Goal: Task Accomplishment & Management: Complete application form

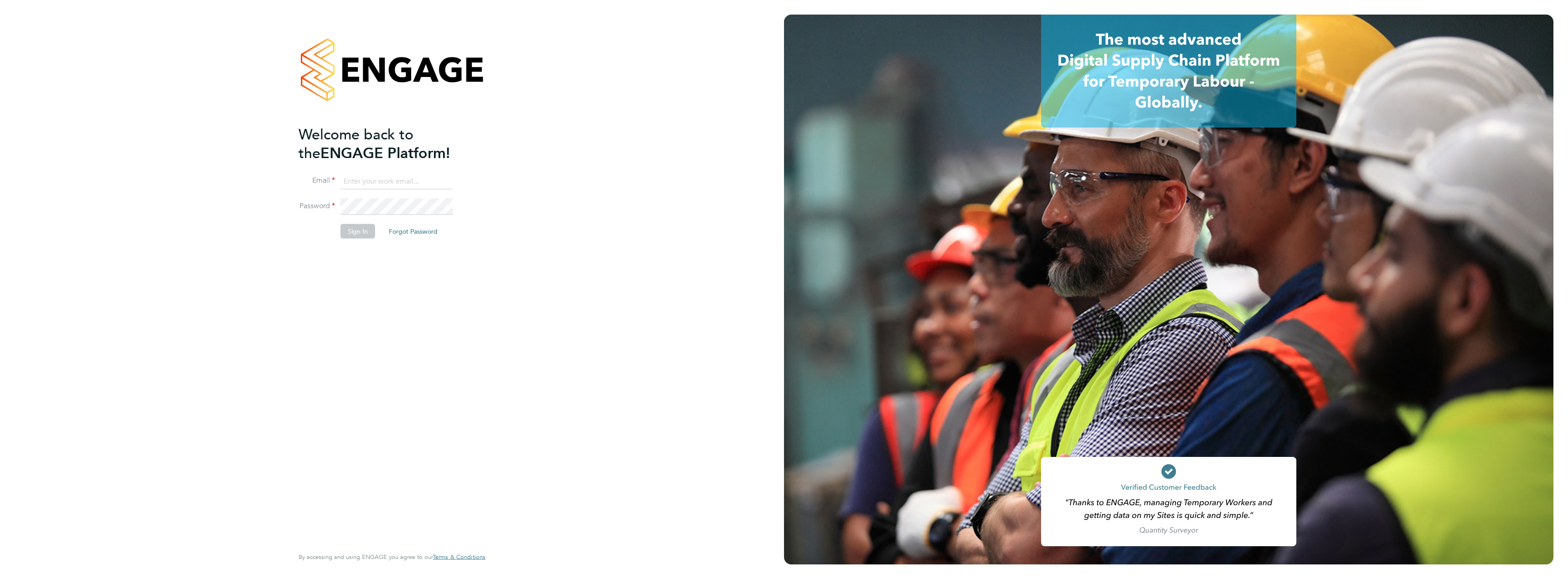
type input "[PERSON_NAME][EMAIL_ADDRESS][PERSON_NAME][DOMAIN_NAME]"
click at [336, 256] on div "Welcome back to the ENGAGE Platform! Email daniel.marsh@vistry.co.uk Password S…" at bounding box center [387, 335] width 178 height 421
click at [353, 230] on button "Sign In" at bounding box center [358, 231] width 35 height 15
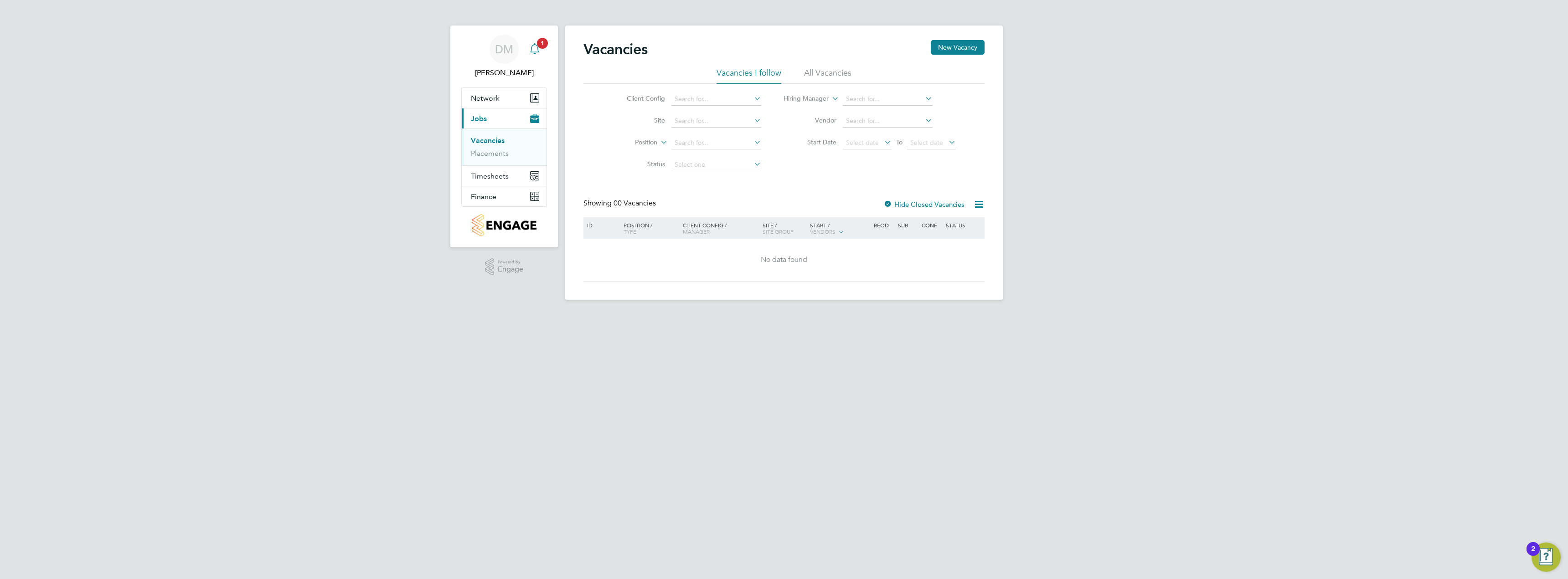
click at [539, 47] on span "1" at bounding box center [542, 43] width 11 height 11
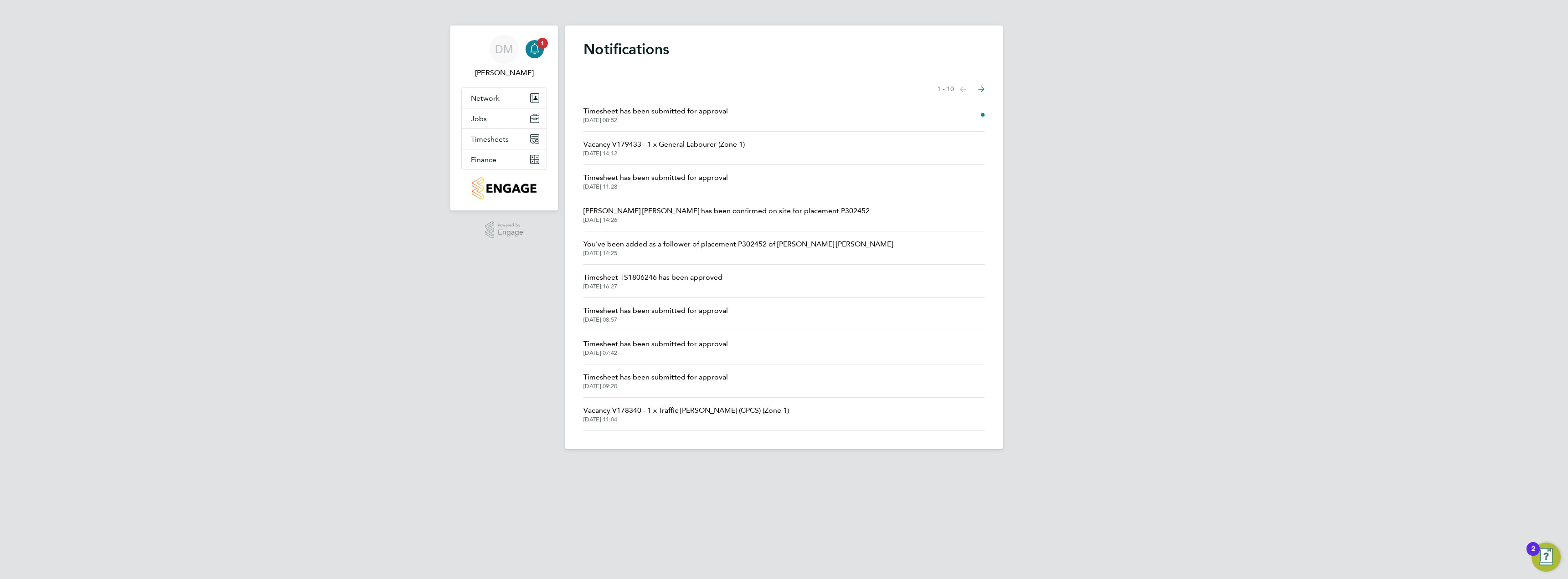
click at [636, 120] on span "[DATE] 08:52" at bounding box center [656, 120] width 144 height 8
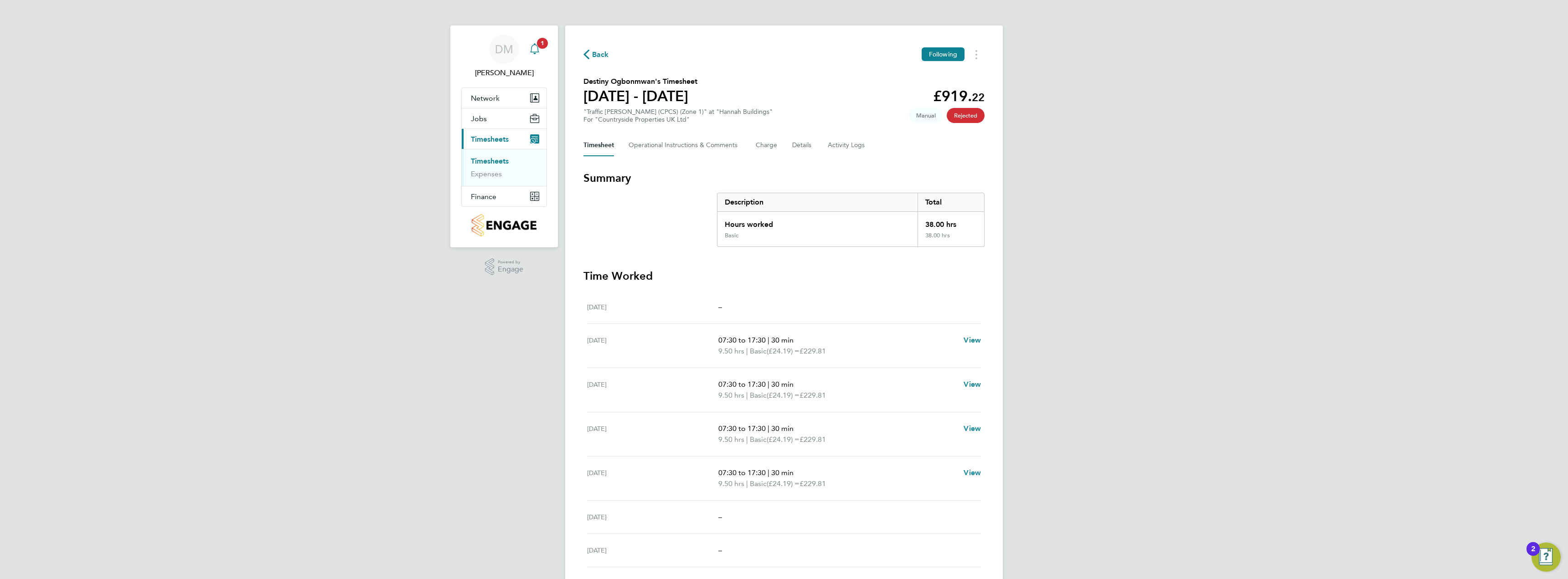
click at [535, 48] on icon "Main navigation" at bounding box center [534, 48] width 11 height 11
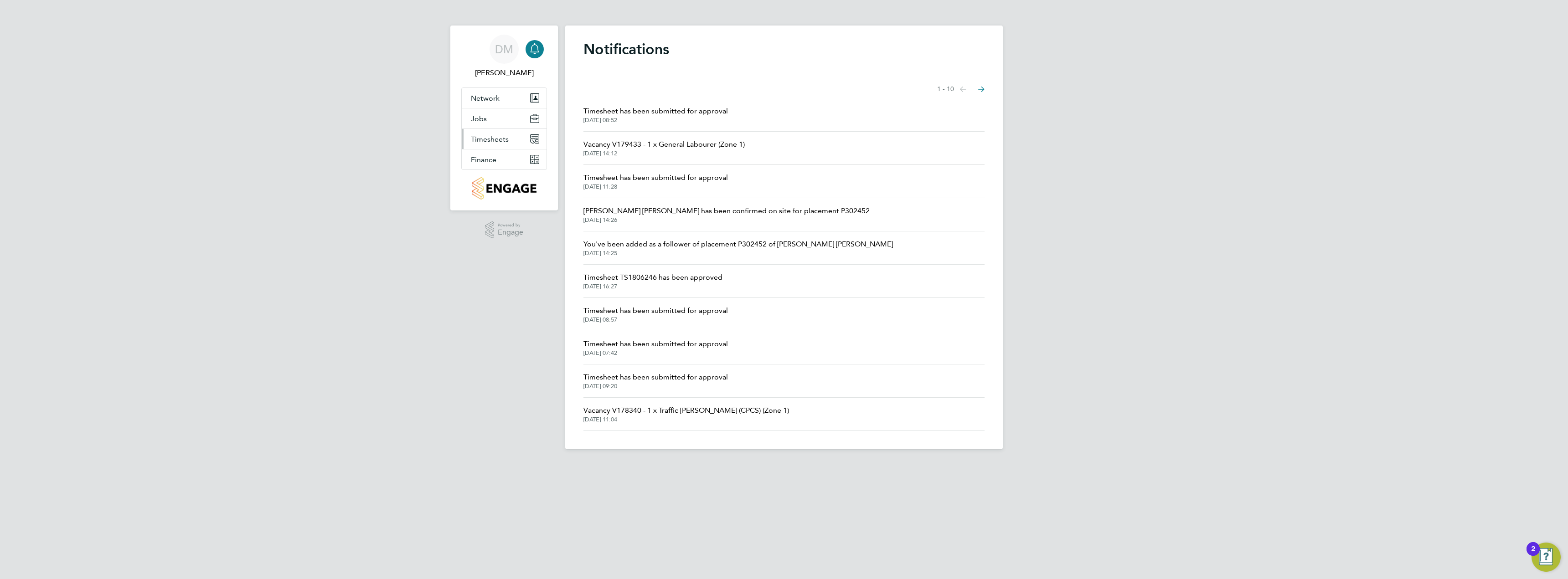
click at [496, 139] on span "Timesheets" at bounding box center [490, 139] width 38 height 9
click at [501, 174] on link "Expenses" at bounding box center [486, 174] width 31 height 9
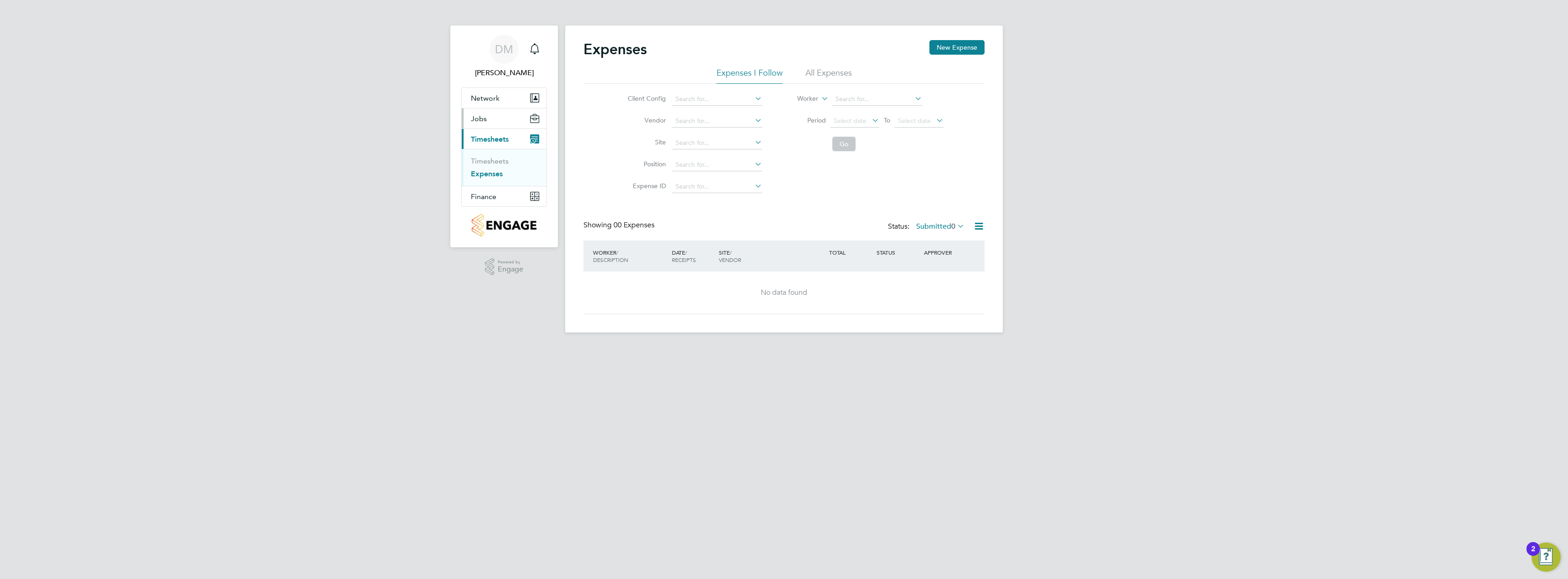
click at [496, 120] on button "Jobs" at bounding box center [504, 118] width 85 height 20
click at [492, 139] on link "Vacancies" at bounding box center [487, 140] width 32 height 9
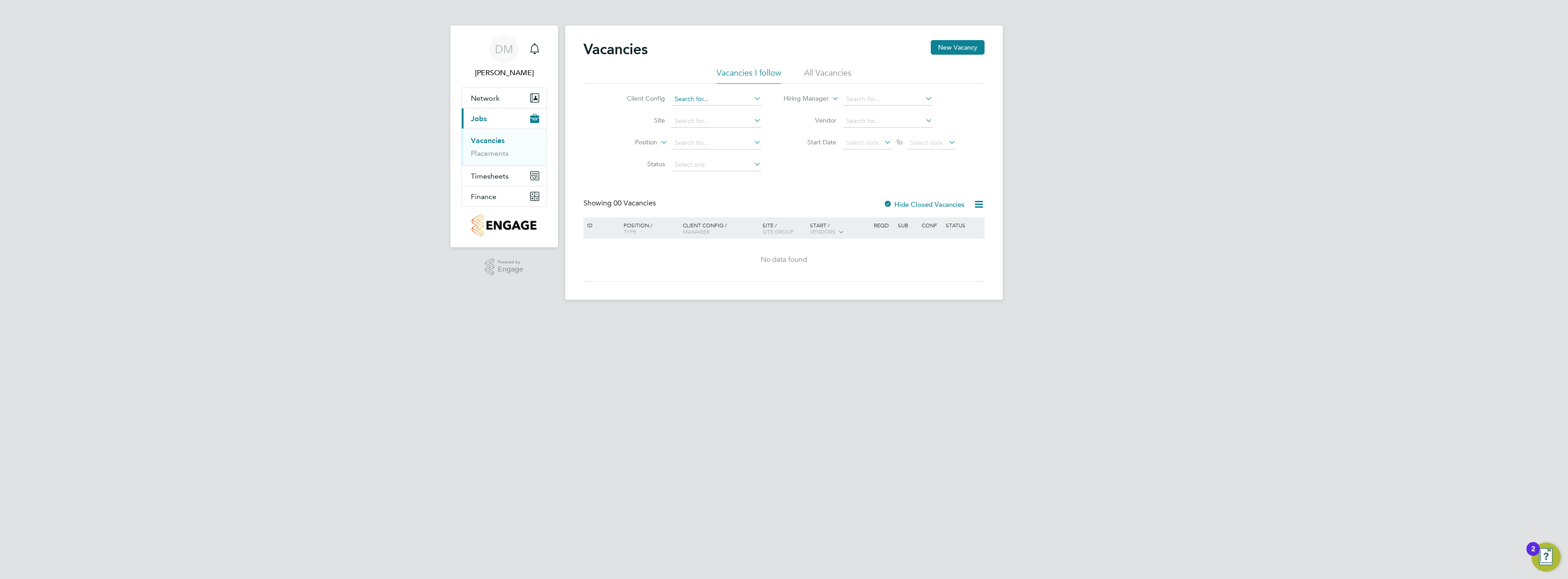
click at [738, 99] on input at bounding box center [717, 99] width 90 height 13
click at [713, 208] on li "Countryside Properties UK Ltd" at bounding box center [787, 210] width 234 height 12
type input "Countryside Properties UK Ltd"
click at [721, 121] on input at bounding box center [717, 121] width 90 height 13
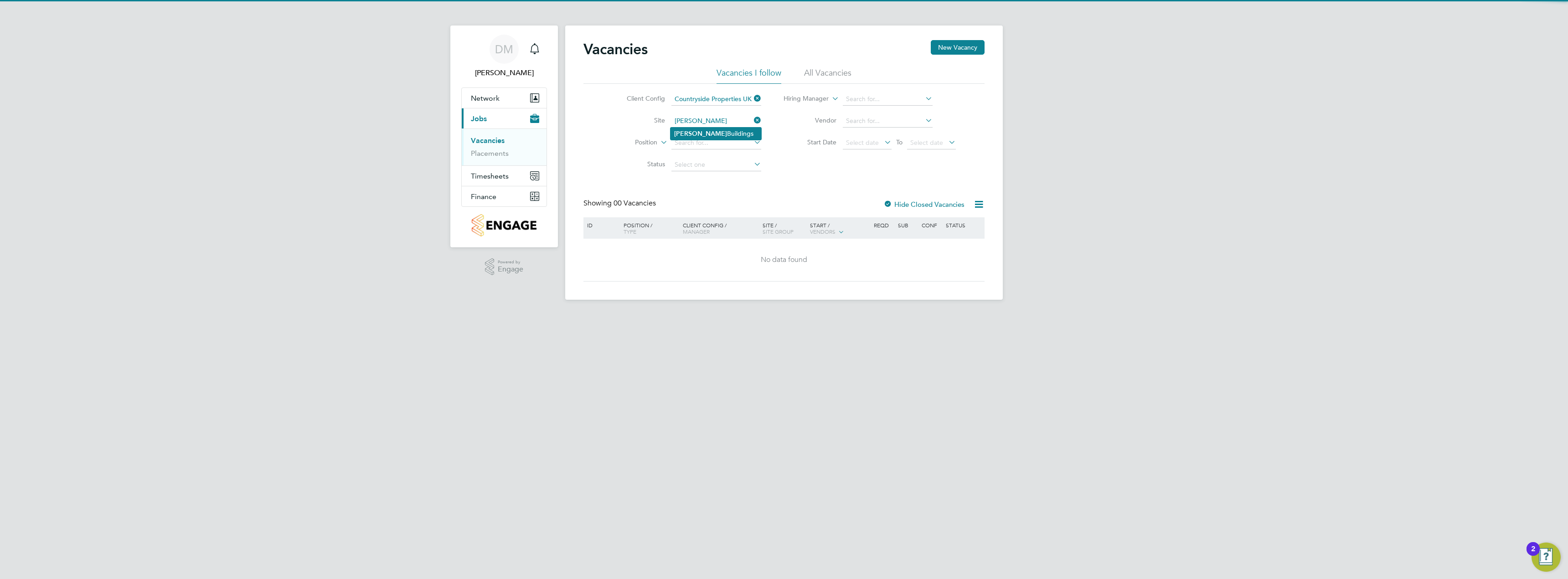
click at [718, 131] on li "Hannah Buildings" at bounding box center [715, 134] width 91 height 12
type input "Hannah Buildings"
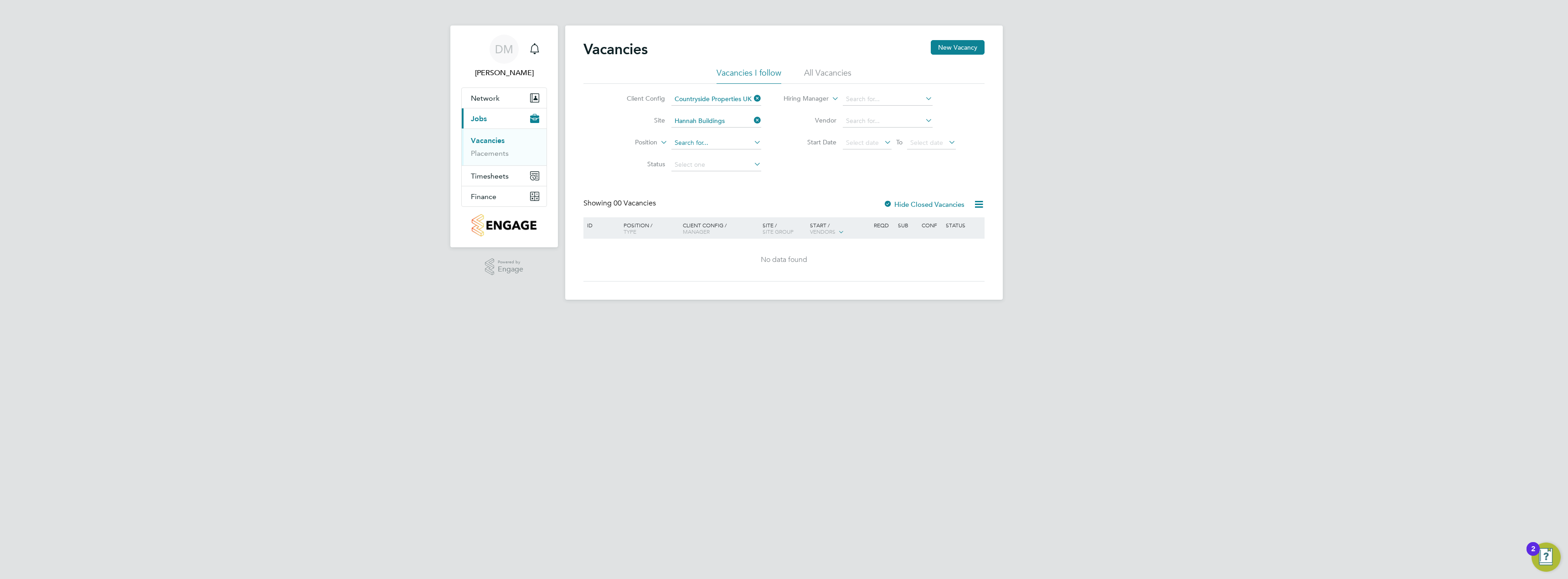
click at [719, 142] on input at bounding box center [717, 143] width 90 height 13
click at [731, 157] on li "General Labourer (Zone 1)" at bounding box center [734, 155] width 127 height 12
type input "General Labourer (Zone 1)"
click at [752, 163] on icon at bounding box center [752, 164] width 0 height 13
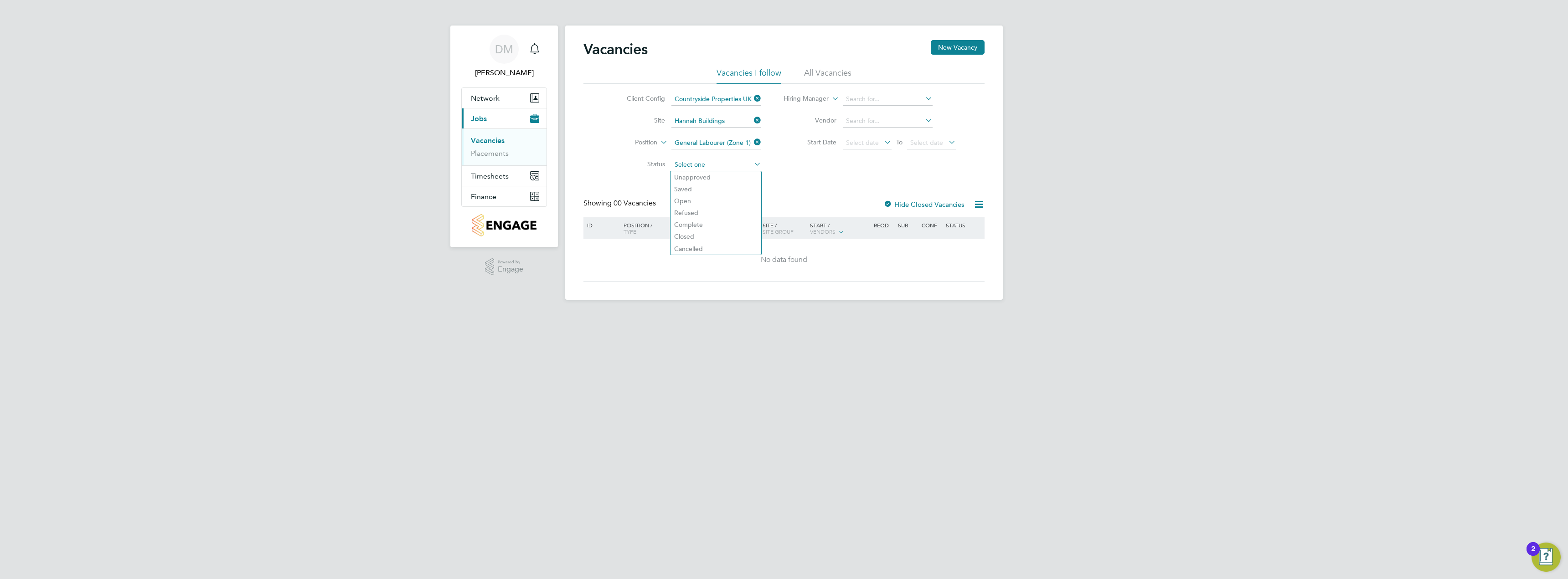
click at [713, 163] on input at bounding box center [717, 165] width 90 height 13
click at [855, 173] on div "Client Config Countryside Properties UK Ltd Site Hannah Buildings Position Gene…" at bounding box center [784, 129] width 401 height 92
click at [908, 99] on input at bounding box center [887, 99] width 90 height 13
type input "[PERSON_NAME]"
click at [736, 160] on input at bounding box center [717, 165] width 90 height 13
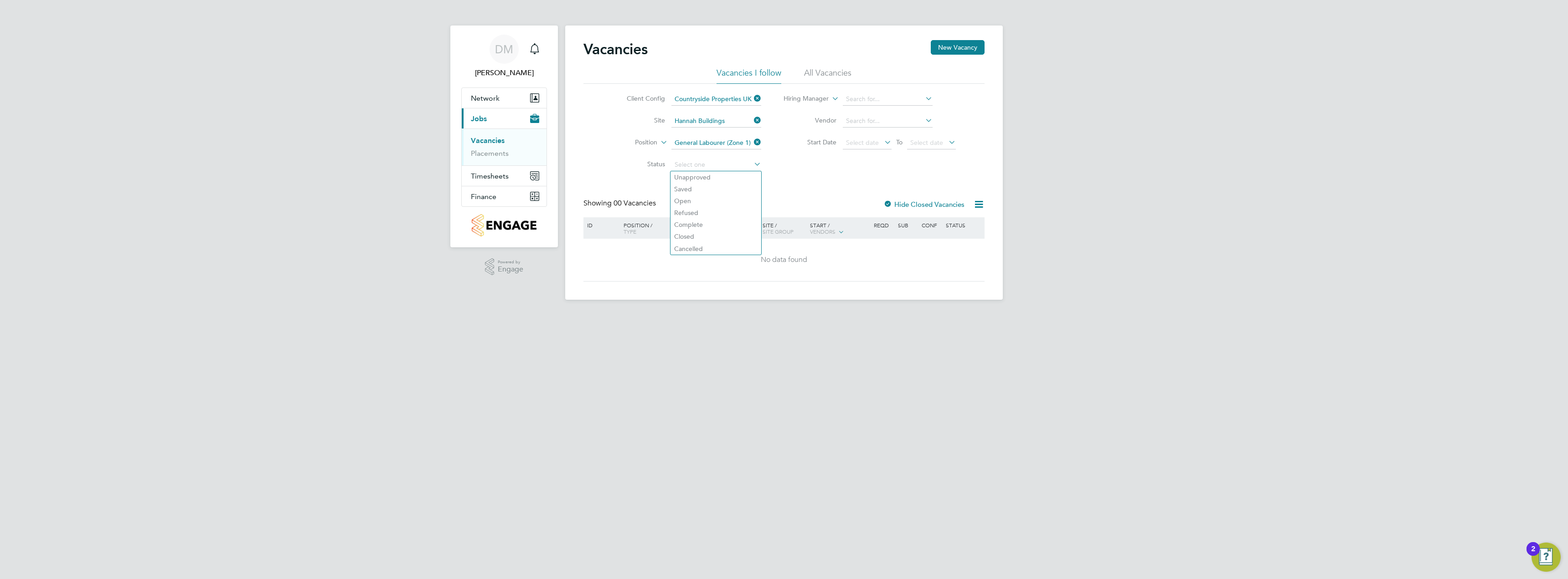
click at [812, 178] on div "Vacancies New Vacancy Vacancies I follow All Vacancies Client Config Countrysid…" at bounding box center [784, 161] width 401 height 242
click at [911, 97] on input at bounding box center [887, 99] width 90 height 13
click at [870, 99] on input "[PERSON_NAME]" at bounding box center [887, 99] width 90 height 13
click at [900, 115] on b "[PERSON_NAME]" at bounding box center [927, 112] width 53 height 8
type input "[PERSON_NAME]"
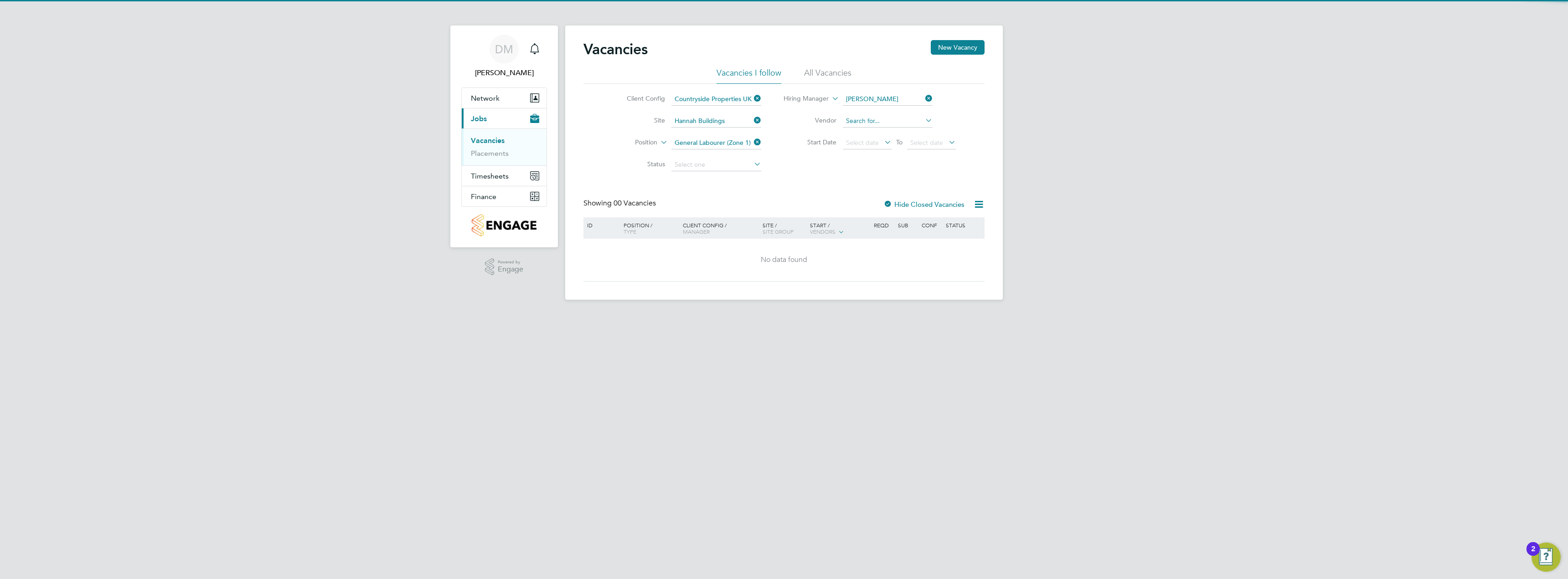
click at [883, 121] on input at bounding box center [887, 121] width 90 height 13
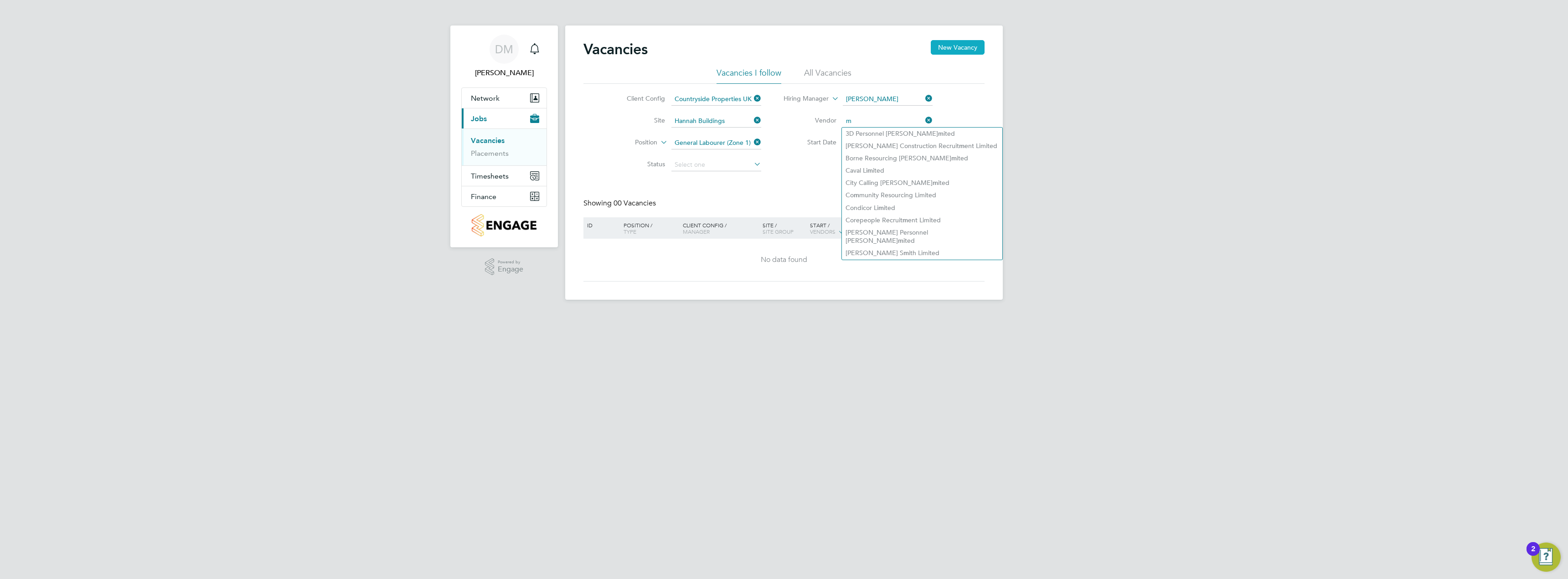
type input "m"
click at [967, 47] on button "New Vacancy" at bounding box center [957, 47] width 54 height 15
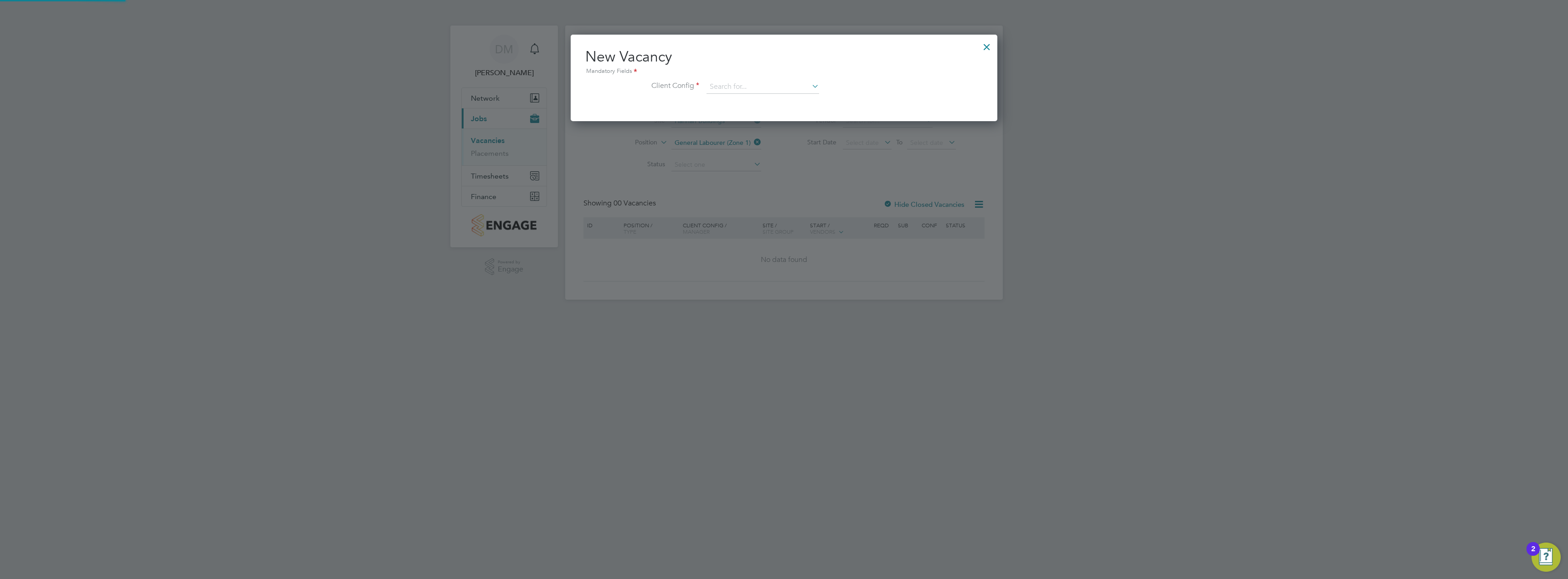
scroll to position [87, 427]
click at [734, 84] on input at bounding box center [763, 87] width 113 height 14
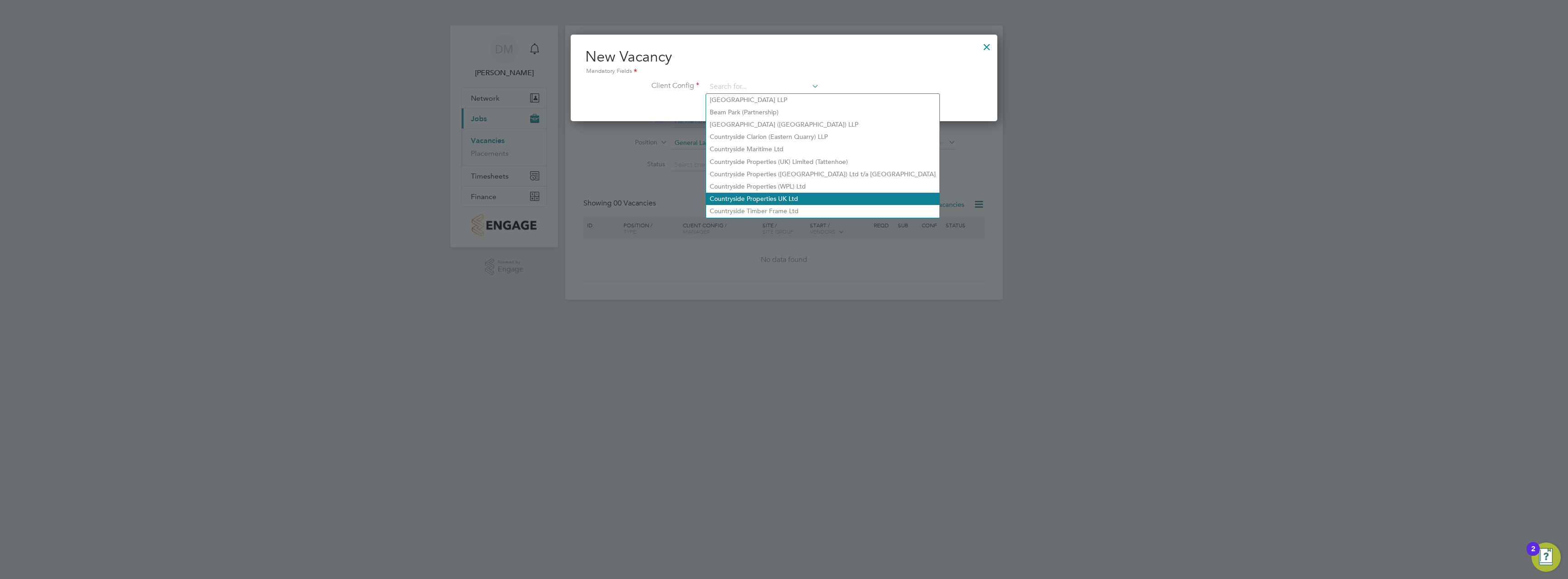
click at [755, 193] on li "Countryside Properties UK Ltd" at bounding box center [822, 199] width 234 height 12
type input "Countryside Properties UK Ltd"
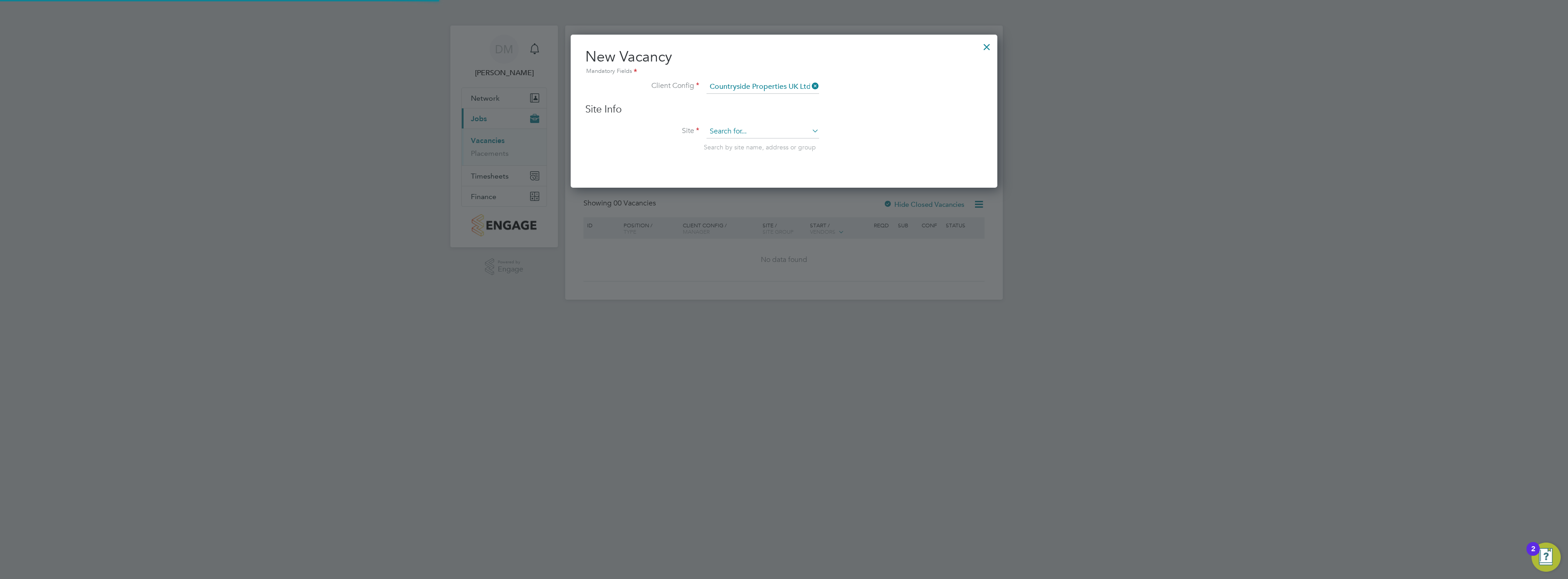
scroll to position [154, 427]
click at [748, 130] on input at bounding box center [763, 132] width 113 height 14
click at [741, 146] on li "Hannah Buildings" at bounding box center [762, 144] width 113 height 12
type input "Hannah Buildings"
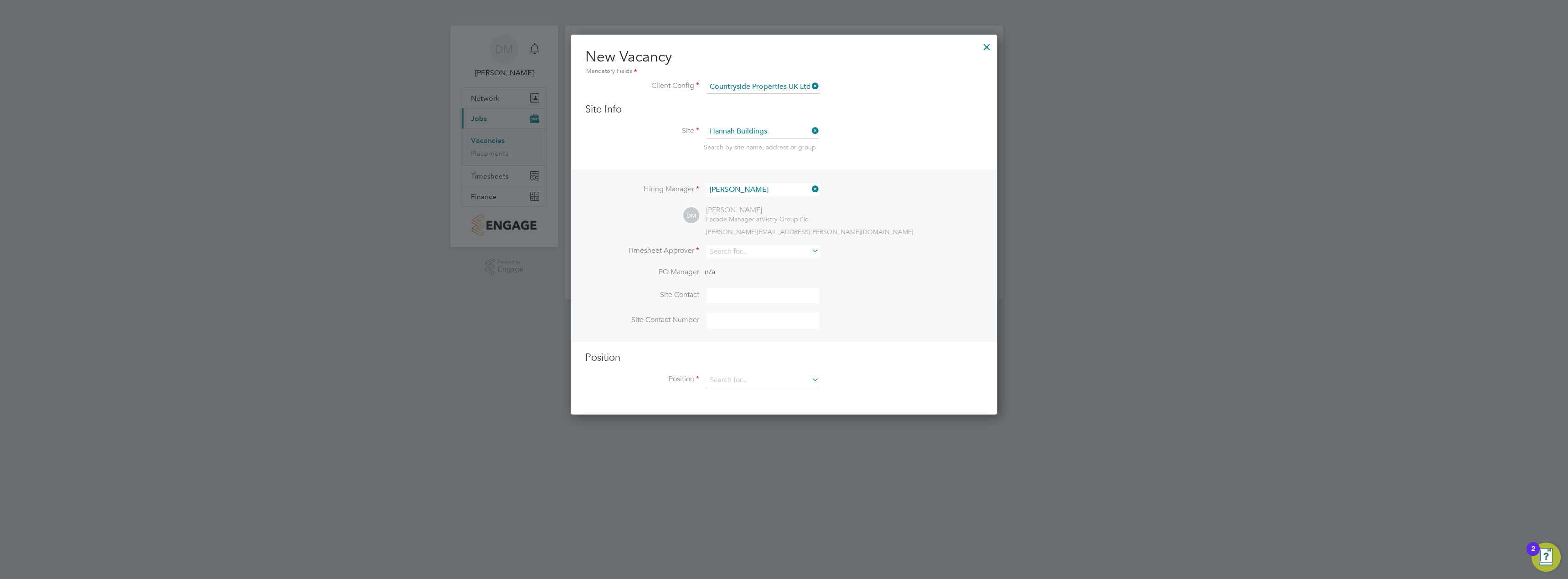
scroll to position [381, 427]
click at [736, 255] on input at bounding box center [763, 251] width 113 height 13
click at [750, 268] on li "[PERSON_NAME]" at bounding box center [762, 265] width 113 height 12
type input "[PERSON_NAME]"
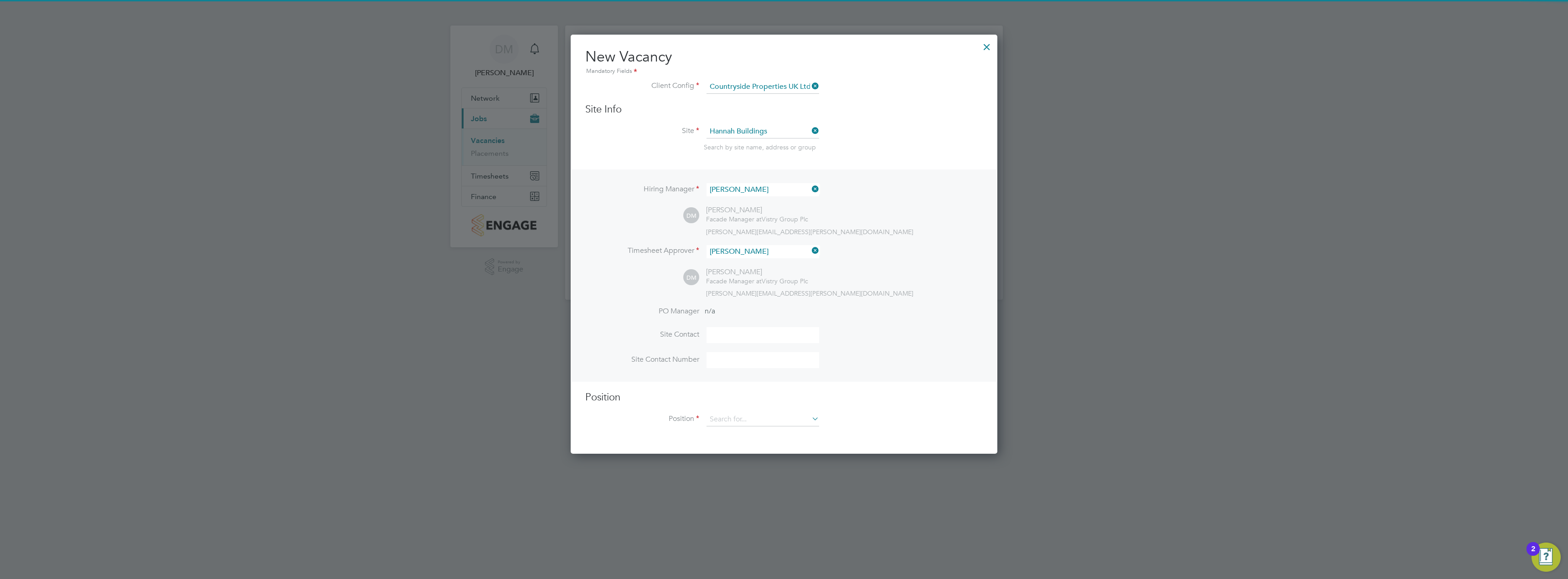
scroll to position [421, 427]
click at [730, 416] on input at bounding box center [763, 420] width 113 height 14
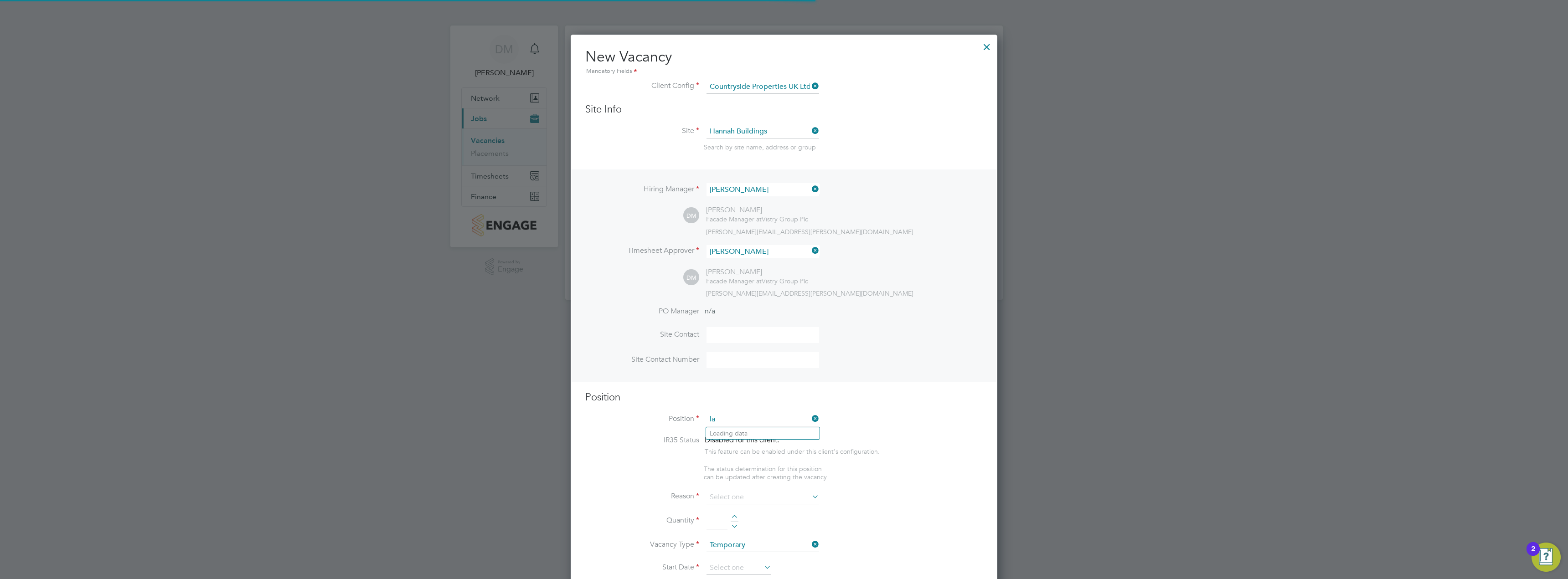
scroll to position [1314, 427]
click at [744, 436] on b "Labourer" at bounding box center [746, 433] width 27 height 8
type input "General Labourer (Zone 1)"
type textarea "- General labouring duties - Supporting the trades on site - Moving materials a…"
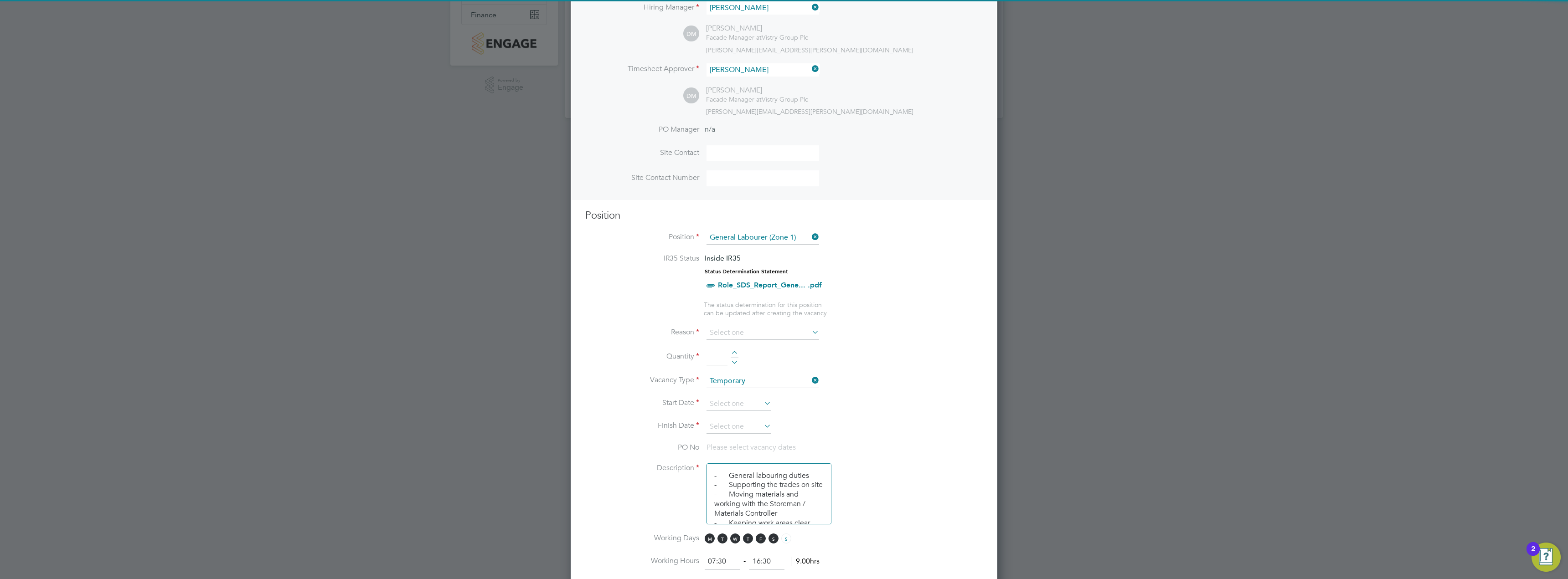
scroll to position [182, 0]
click at [755, 333] on input at bounding box center [763, 333] width 113 height 14
click at [750, 418] on li "Vacant Role" at bounding box center [762, 417] width 113 height 12
type input "Vacant Role"
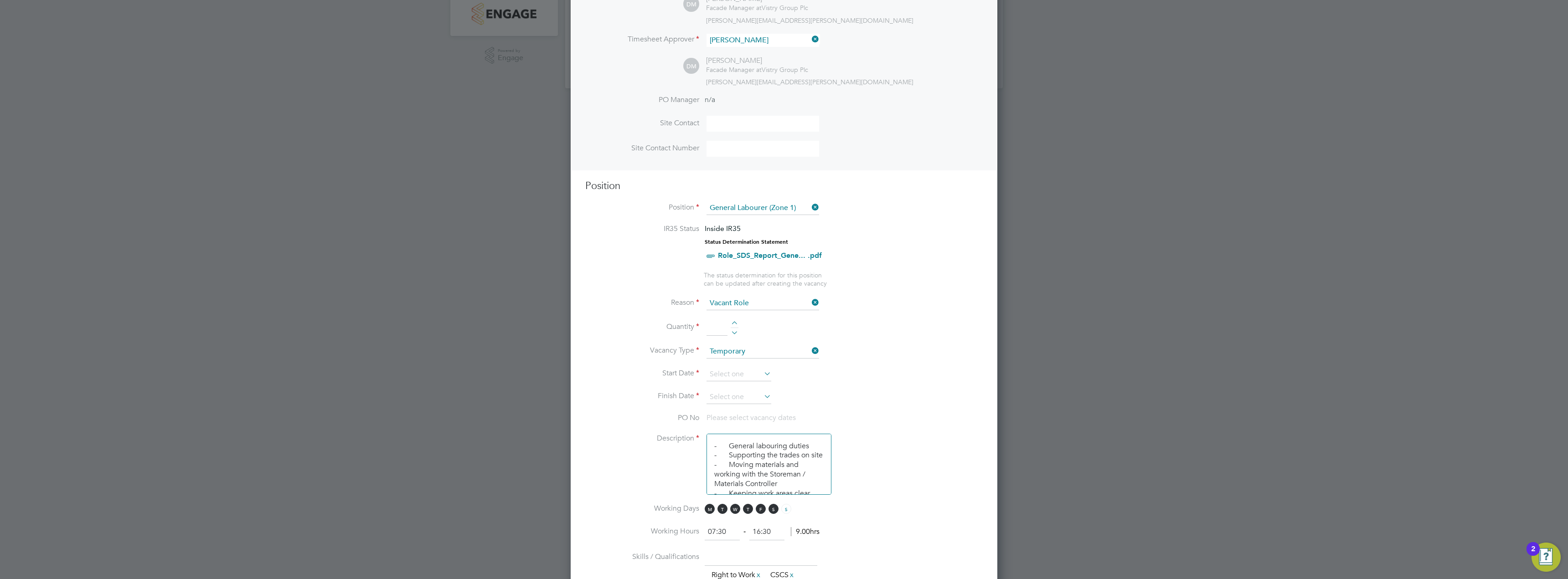
scroll to position [228, 0]
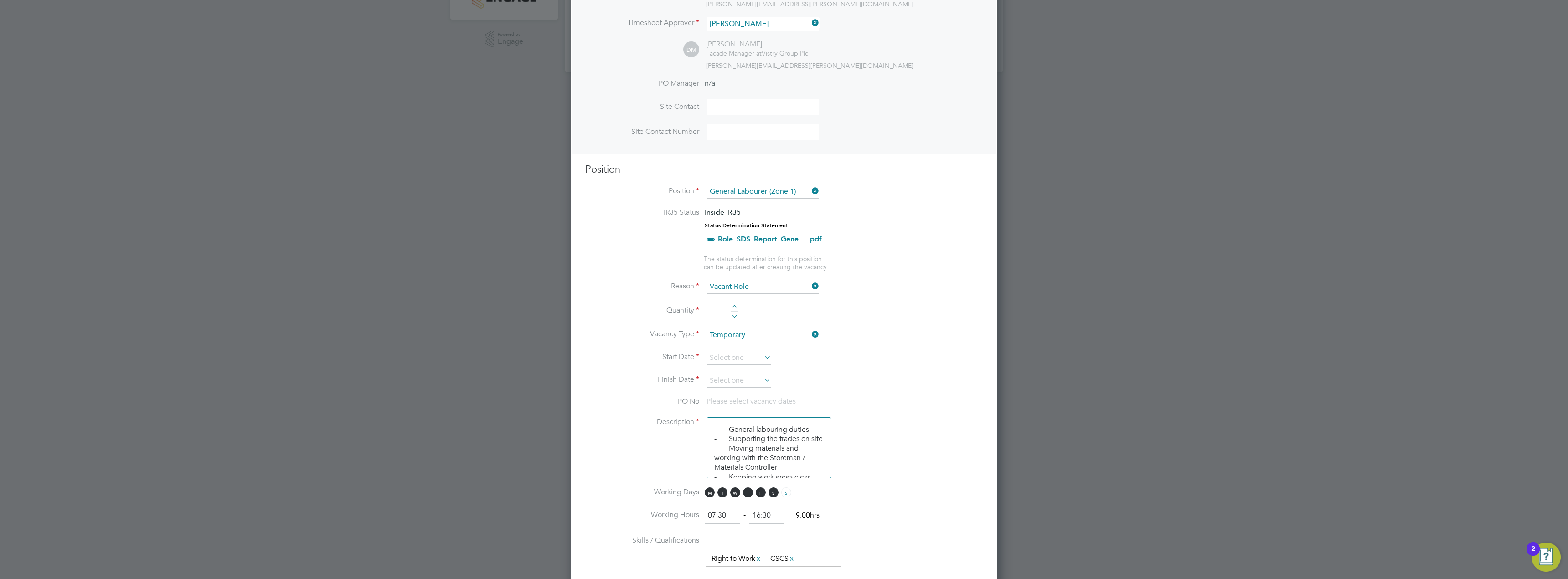
click at [735, 305] on div at bounding box center [734, 308] width 8 height 6
type input "1"
click at [755, 356] on input at bounding box center [739, 358] width 65 height 14
click at [772, 270] on span "4" at bounding box center [773, 263] width 17 height 17
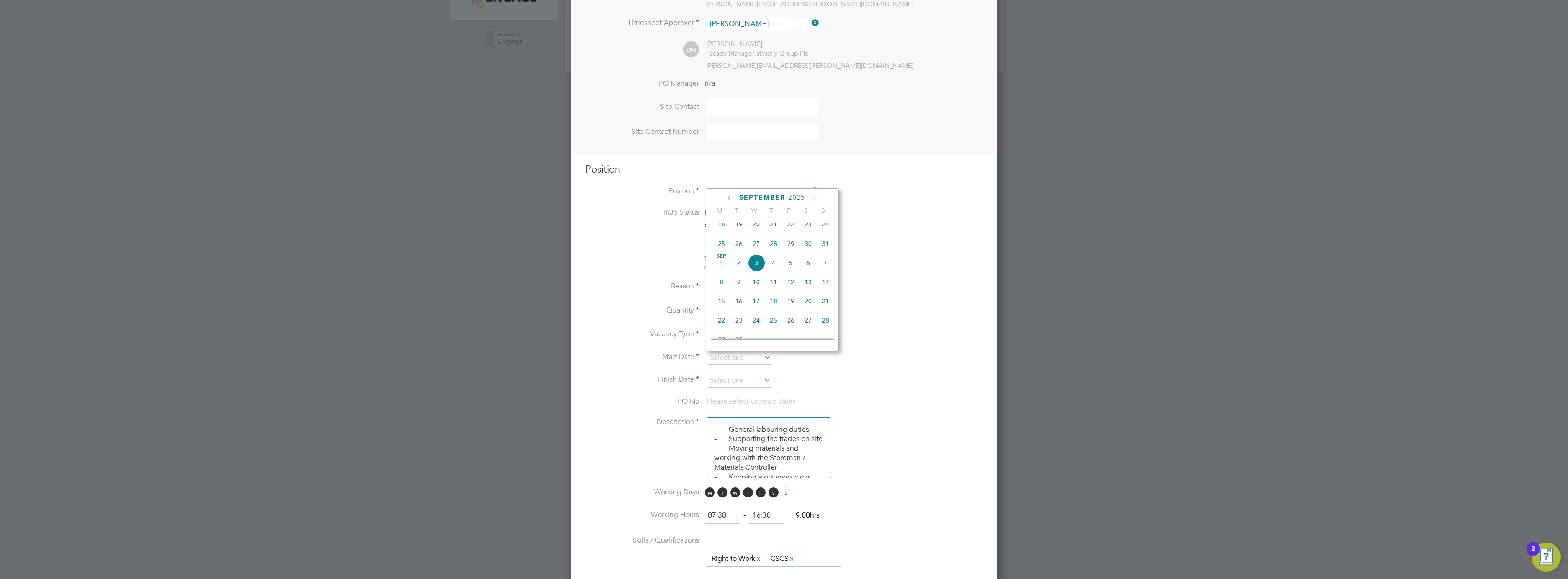
type input "[DATE]"
click at [755, 382] on input at bounding box center [739, 381] width 65 height 14
click at [792, 349] on span "26" at bounding box center [790, 342] width 17 height 17
type input "[DATE]"
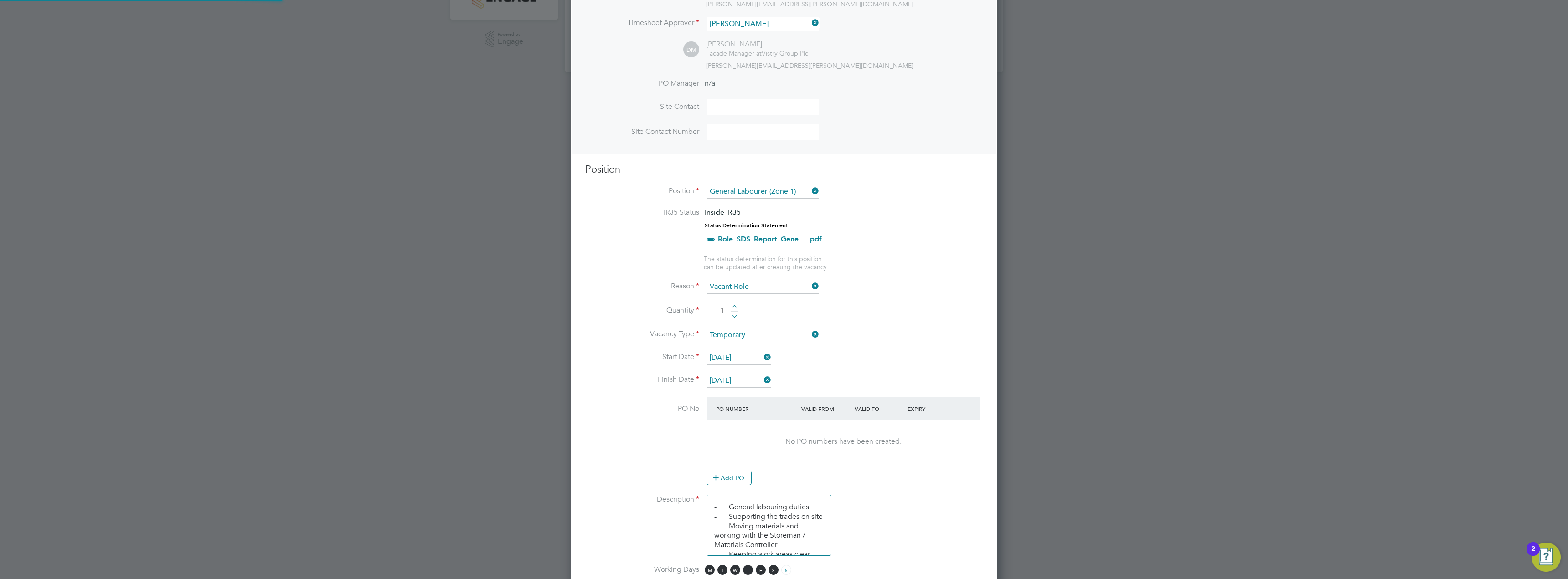
scroll to position [1392, 427]
click at [886, 313] on li "Quantity 1" at bounding box center [784, 316] width 398 height 25
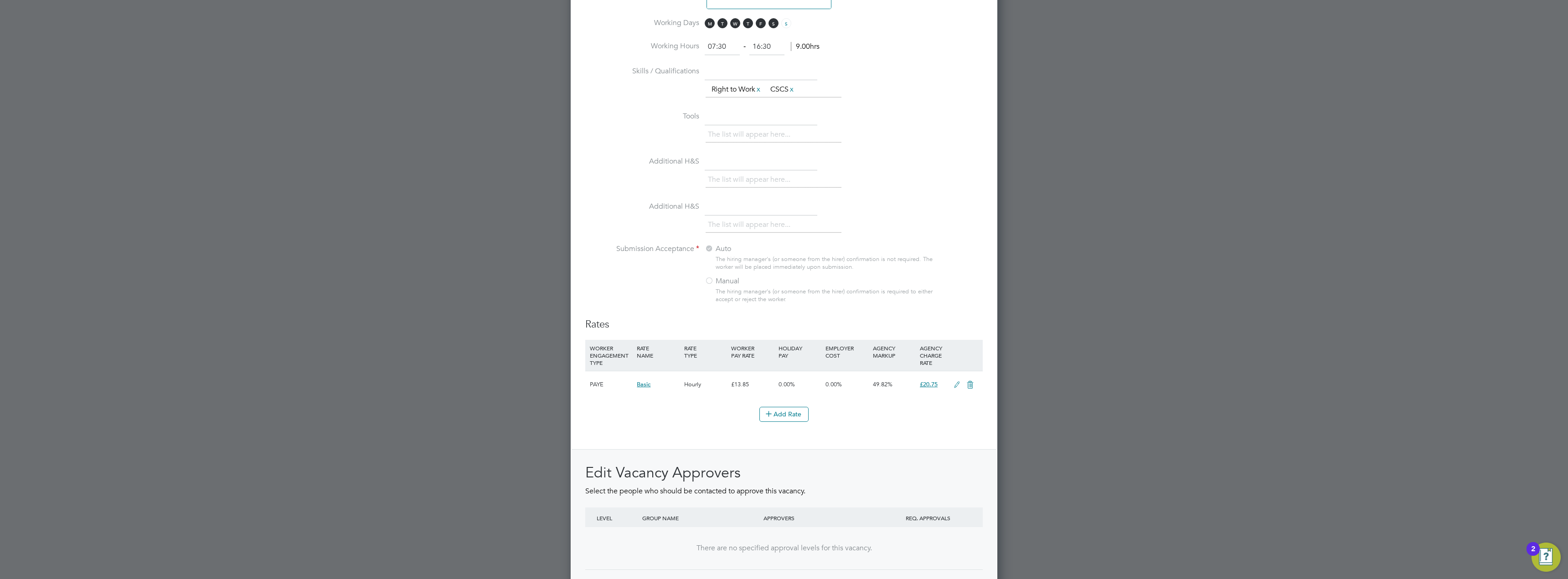
scroll to position [847, 0]
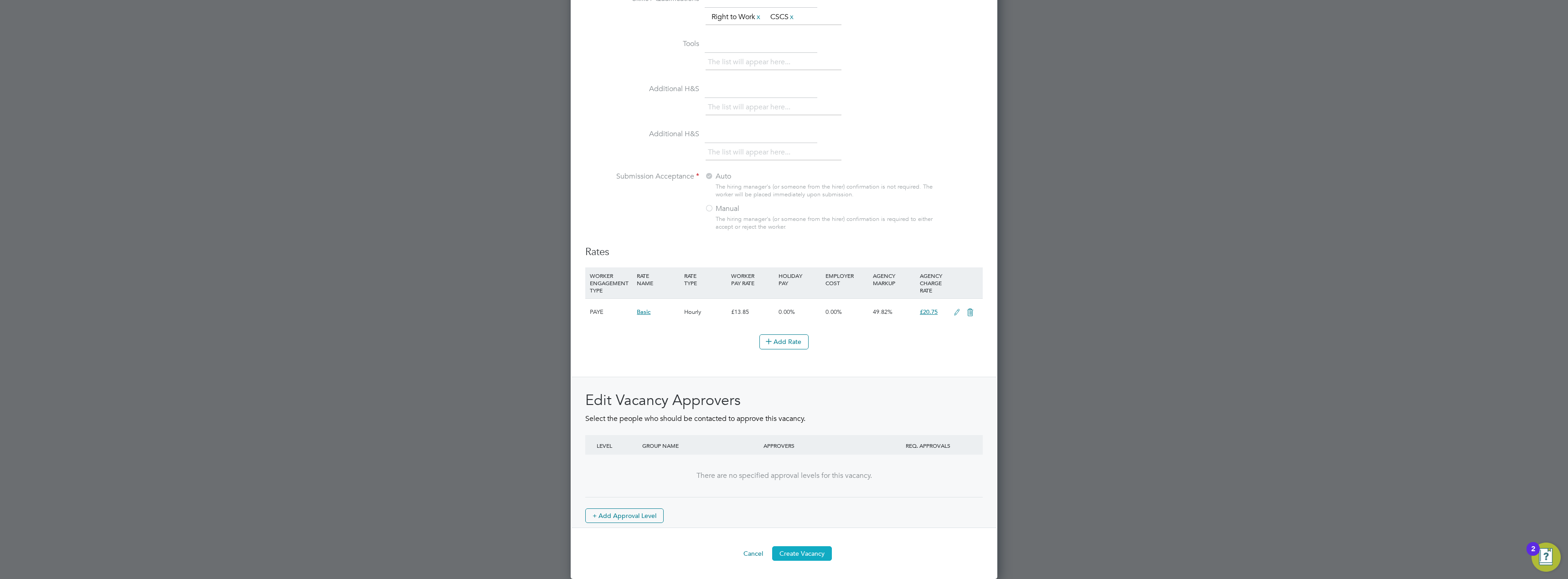
click at [797, 553] on button "Create Vacancy" at bounding box center [802, 553] width 60 height 15
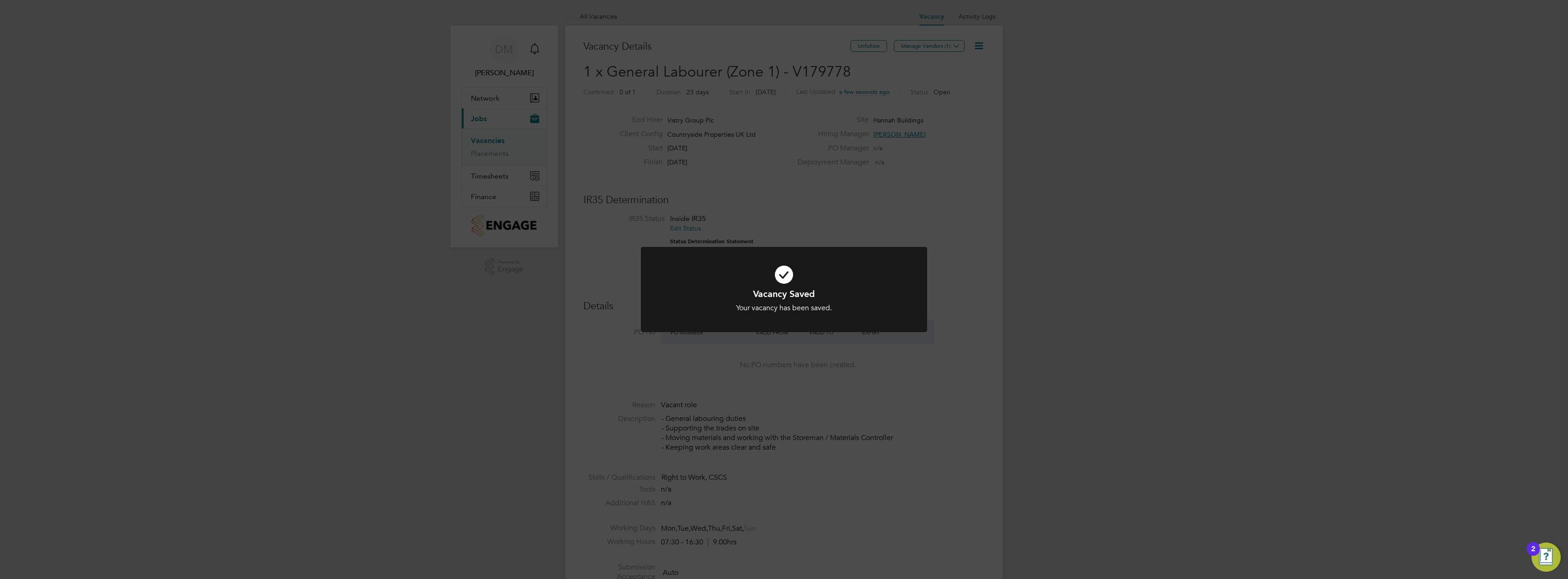
click at [939, 131] on div "Vacancy Saved Your vacancy has been saved. Cancel Okay" at bounding box center [784, 289] width 1568 height 579
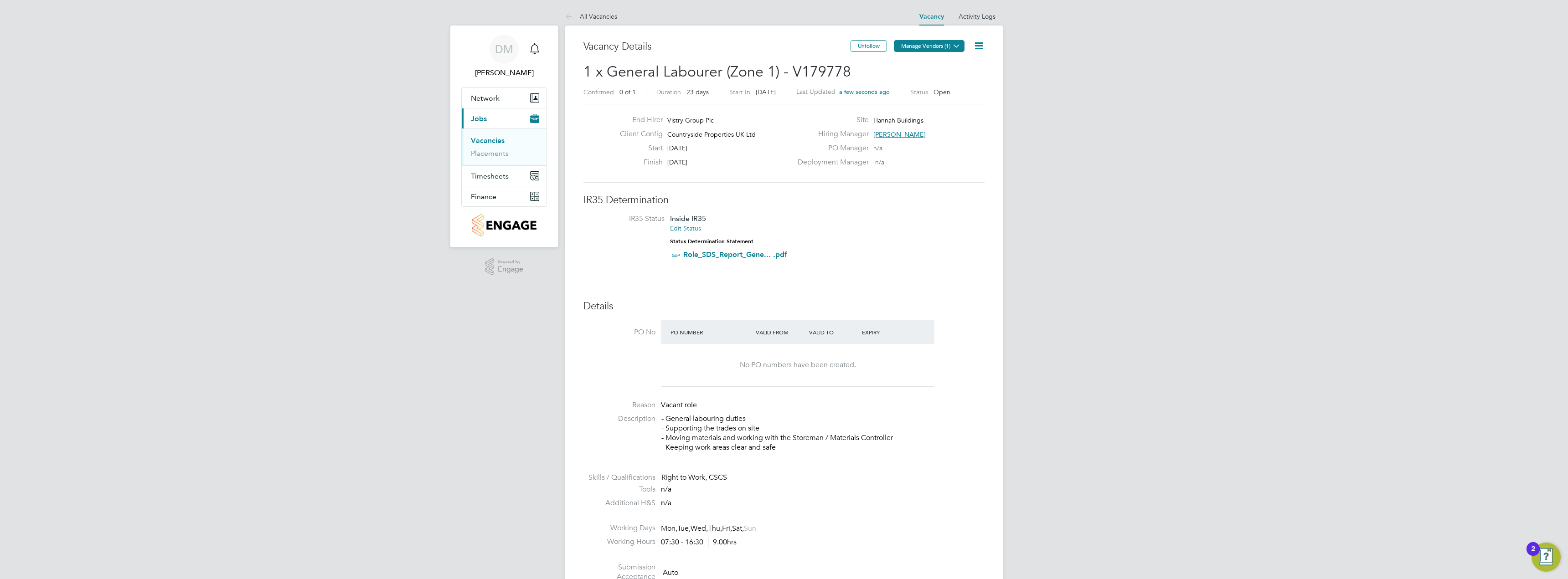
click at [950, 48] on button "Manage Vendors (1)" at bounding box center [929, 46] width 71 height 12
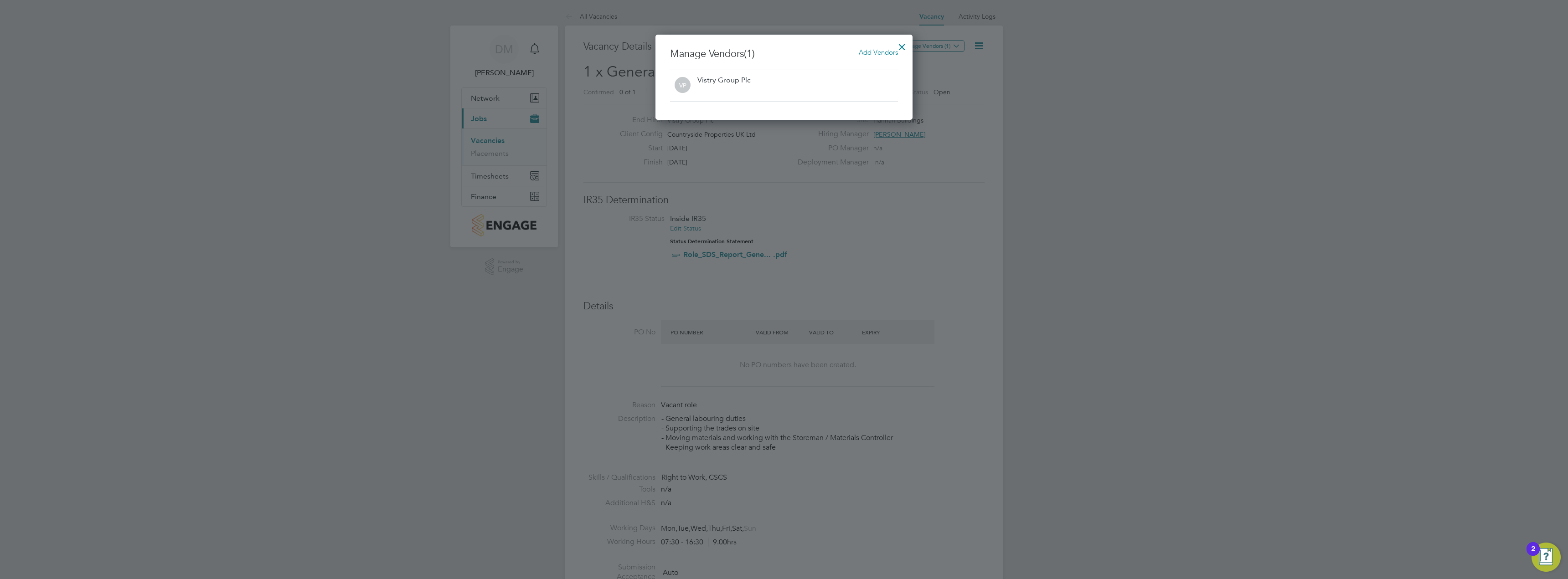
click at [867, 53] on span "Add Vendors" at bounding box center [878, 53] width 39 height 9
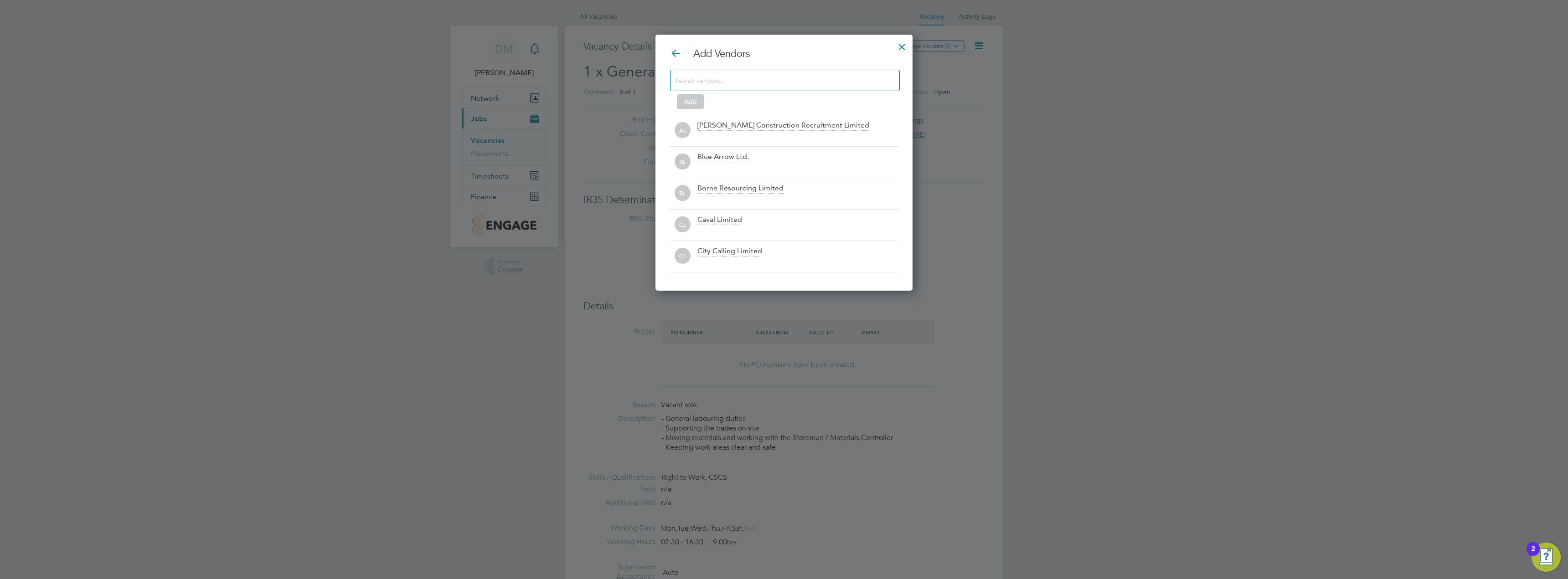
click at [736, 84] on input at bounding box center [777, 80] width 205 height 12
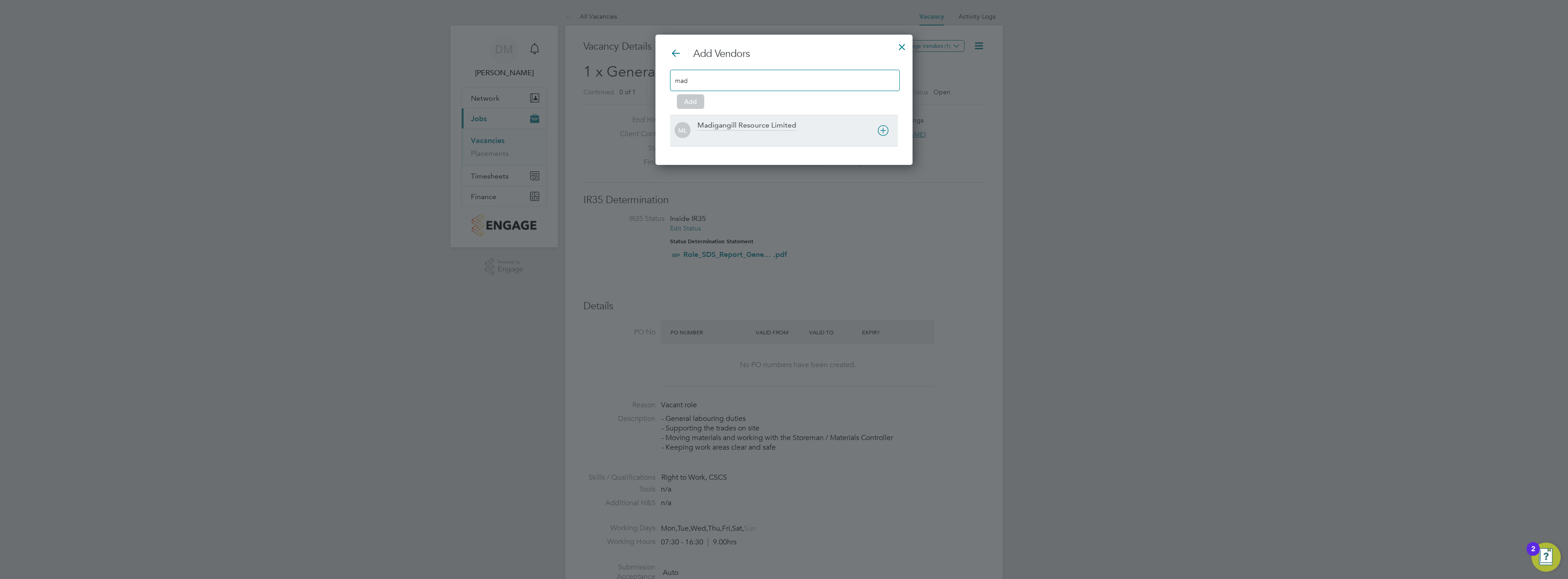
type input "mad"
click at [740, 124] on div "Madigangill Resource Limited" at bounding box center [747, 126] width 99 height 10
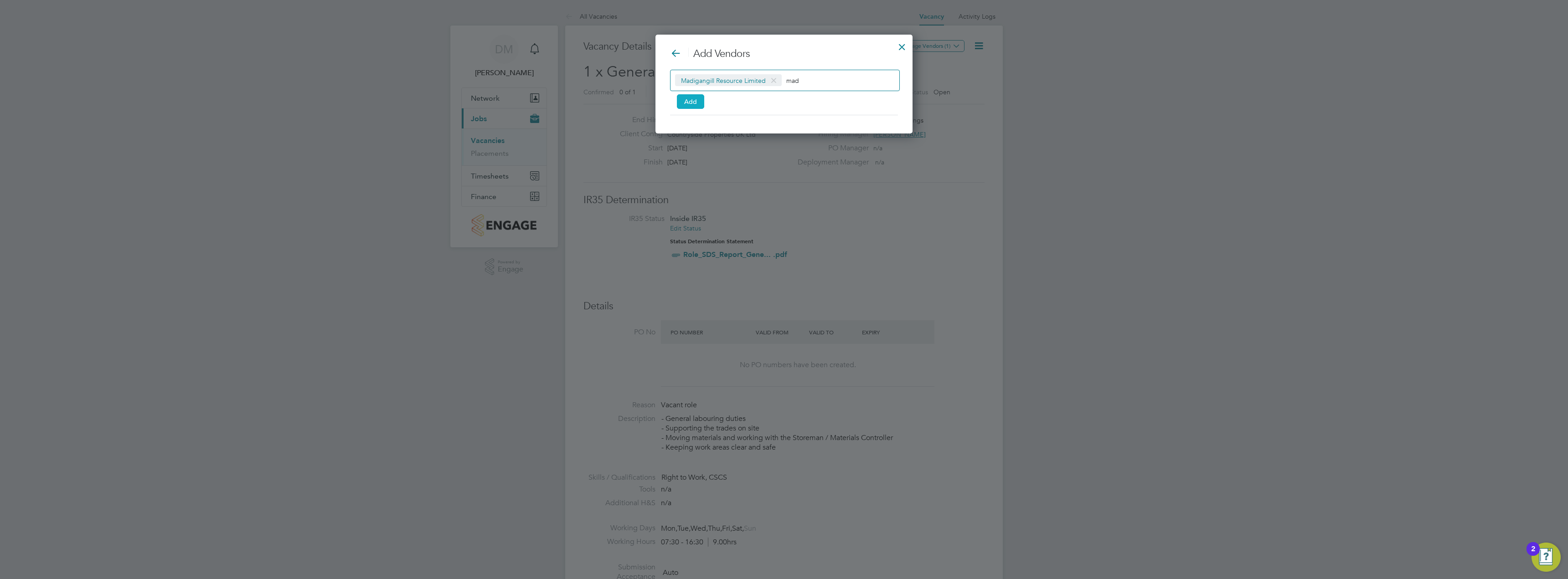
click at [685, 98] on button "Add" at bounding box center [690, 101] width 27 height 15
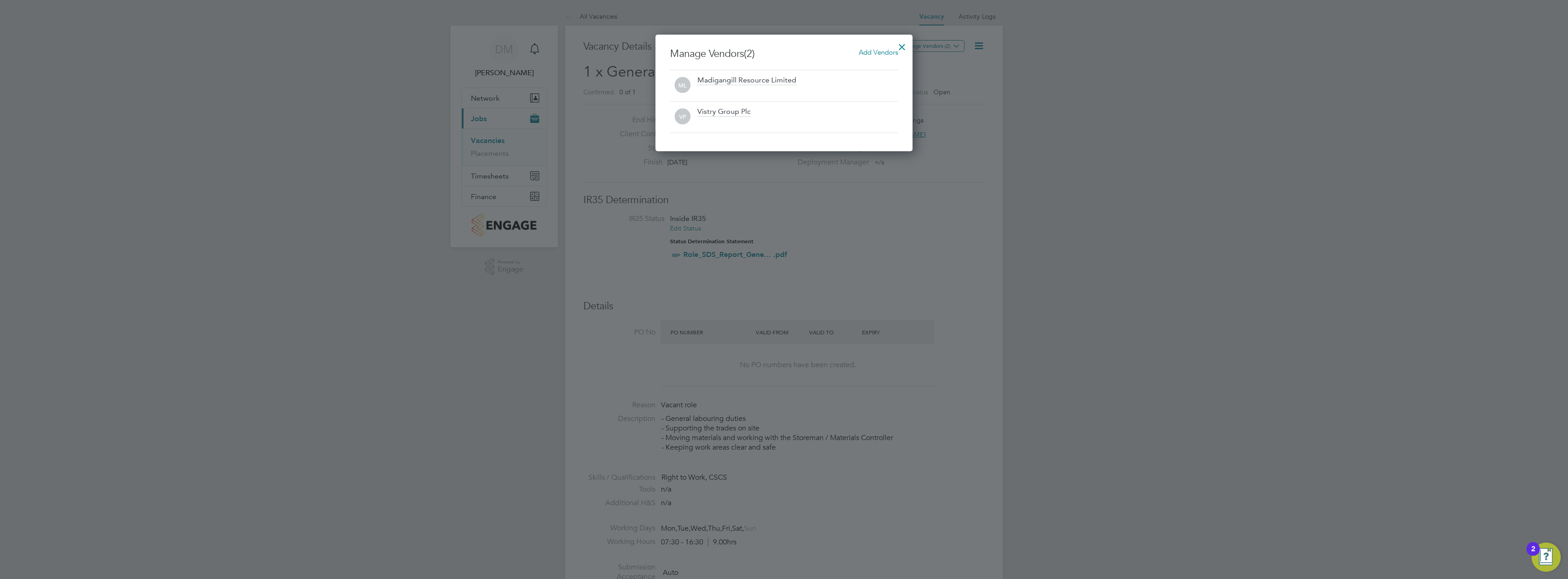
click at [902, 45] on div at bounding box center [902, 45] width 16 height 16
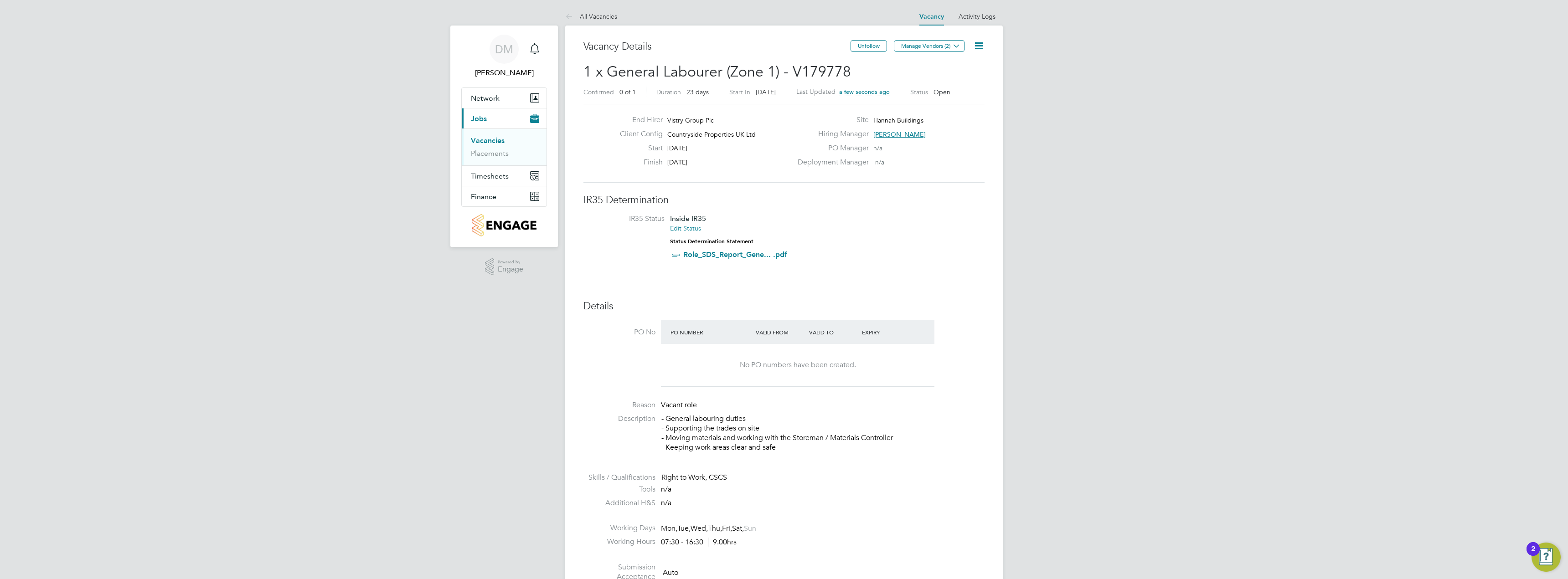
click at [932, 17] on link "Vacancy" at bounding box center [931, 16] width 25 height 8
click at [496, 175] on span "Timesheets" at bounding box center [490, 176] width 38 height 9
click at [498, 120] on button "Current page: Jobs" at bounding box center [504, 118] width 85 height 20
click at [492, 140] on link "Vacancies" at bounding box center [487, 140] width 34 height 9
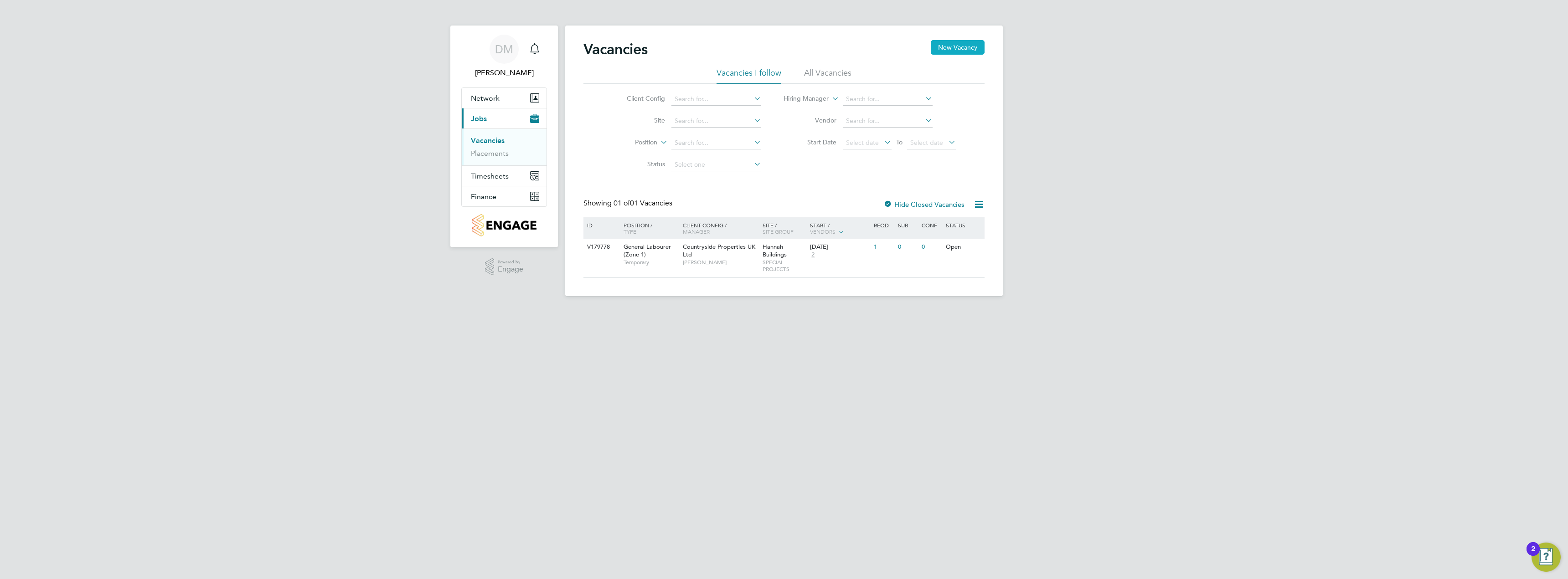
click at [964, 42] on button "New Vacancy" at bounding box center [957, 47] width 54 height 15
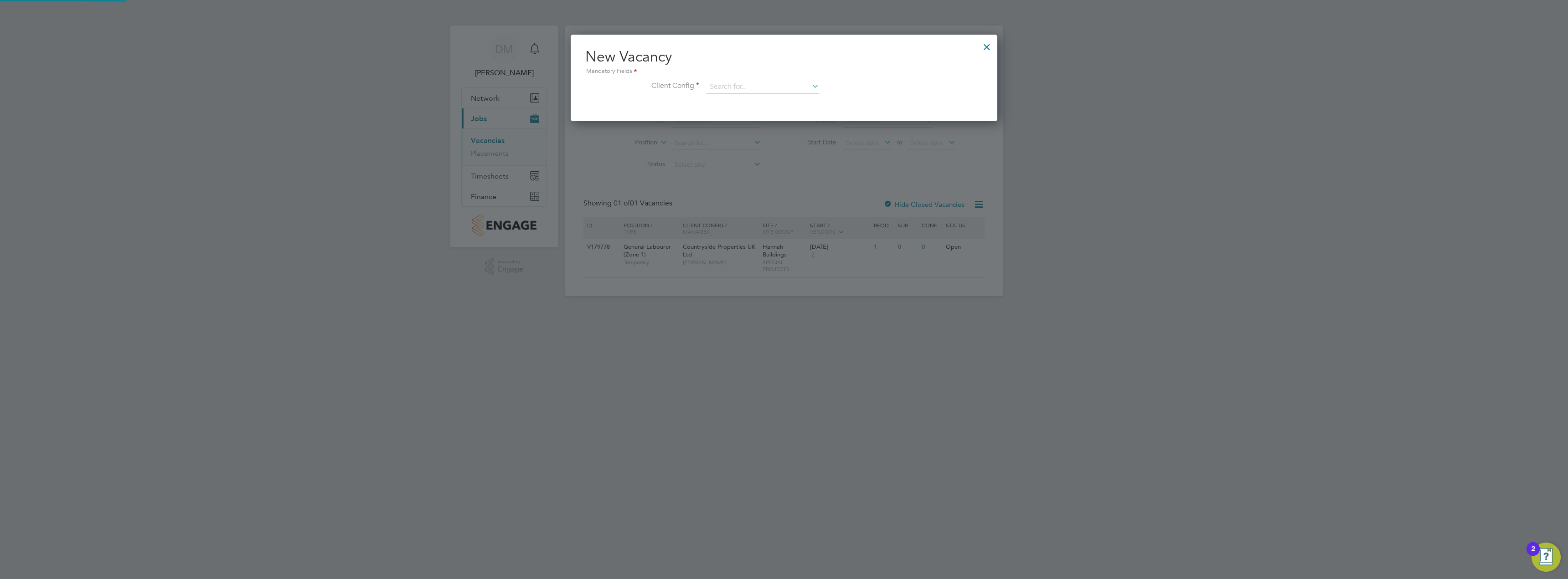
scroll to position [4, 4]
click at [752, 85] on input at bounding box center [763, 87] width 113 height 14
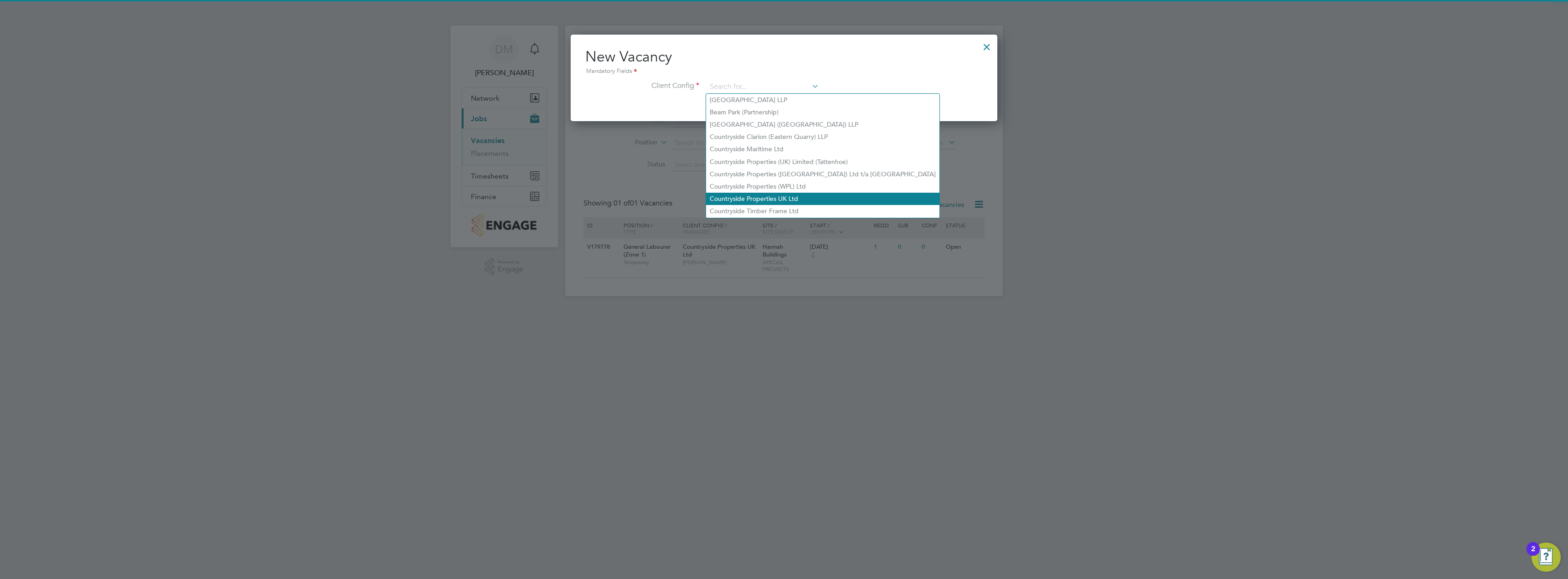
click at [767, 194] on li "Countryside Properties UK Ltd" at bounding box center [822, 199] width 234 height 12
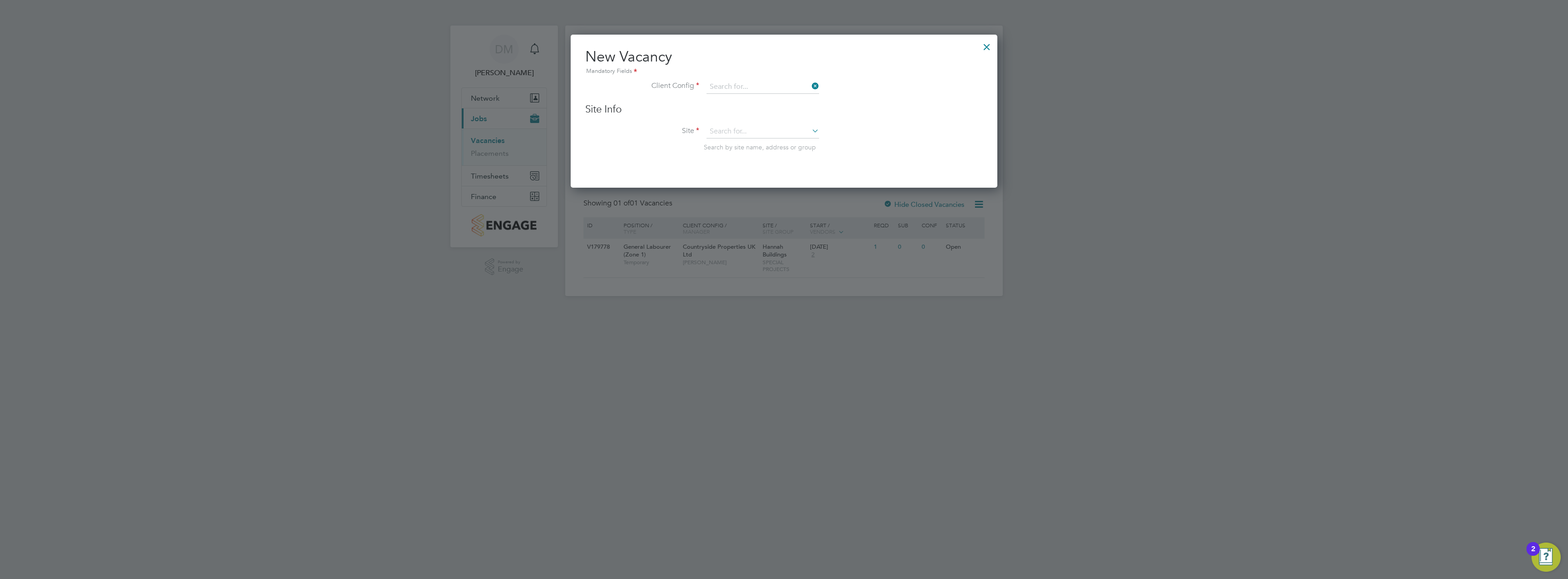
type input "Countryside Properties UK Ltd"
click at [723, 133] on input at bounding box center [763, 132] width 113 height 14
click at [744, 147] on li "Hannah Buildings" at bounding box center [762, 144] width 113 height 12
type input "Hannah Buildings"
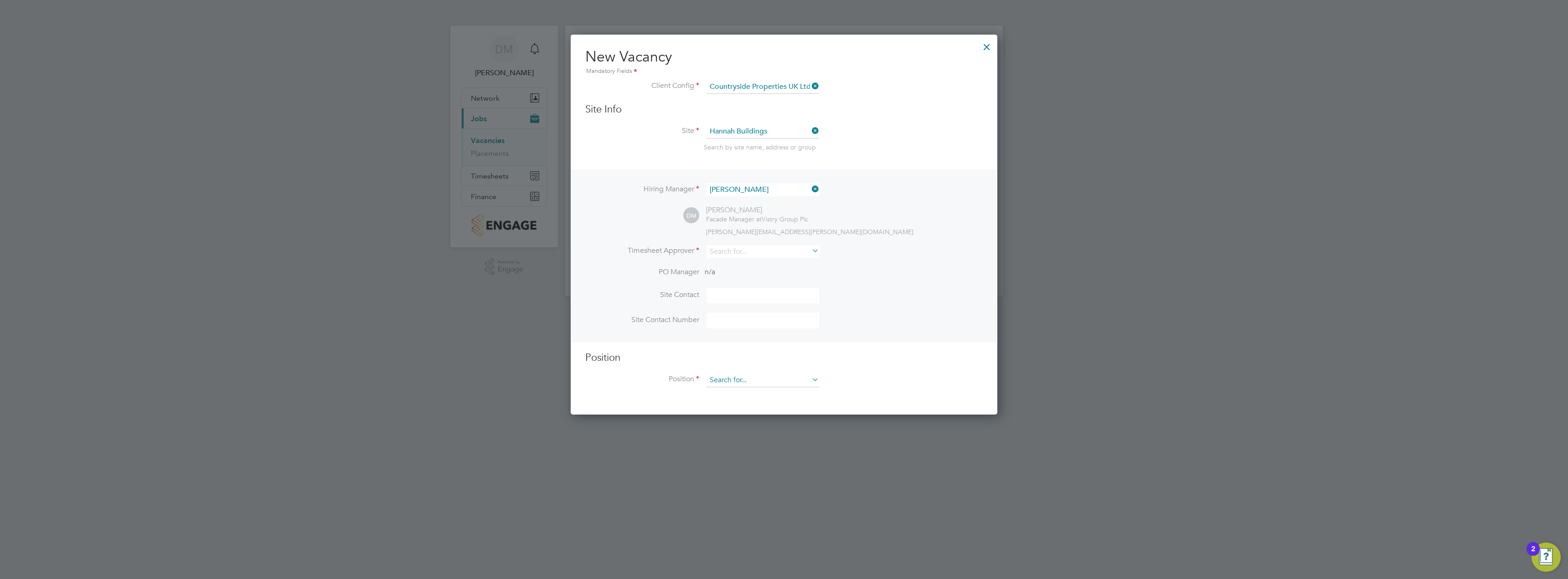
click at [748, 378] on input at bounding box center [763, 380] width 113 height 14
click at [755, 251] on input at bounding box center [763, 251] width 113 height 13
click at [731, 251] on input "danielmarsh" at bounding box center [763, 251] width 113 height 13
click at [756, 265] on li "[PERSON_NAME]" at bounding box center [763, 265] width 115 height 12
type input "[PERSON_NAME]"
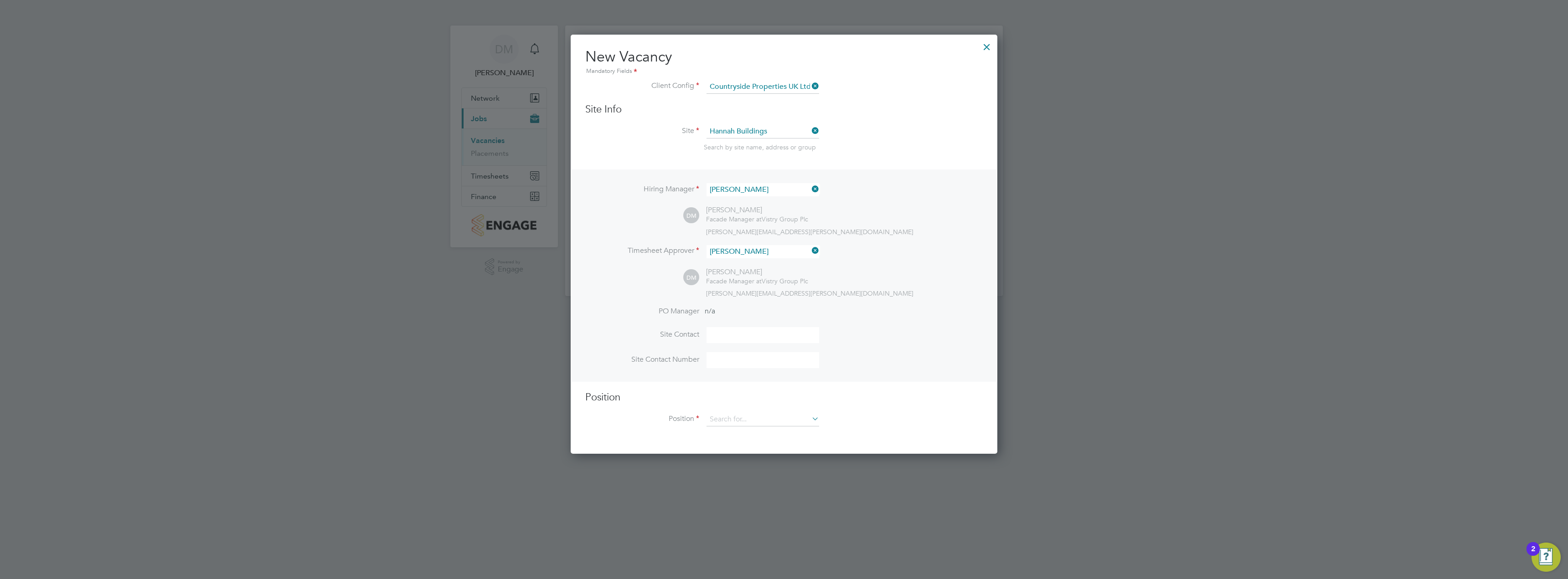
scroll to position [421, 427]
click at [748, 417] on input at bounding box center [763, 420] width 113 height 14
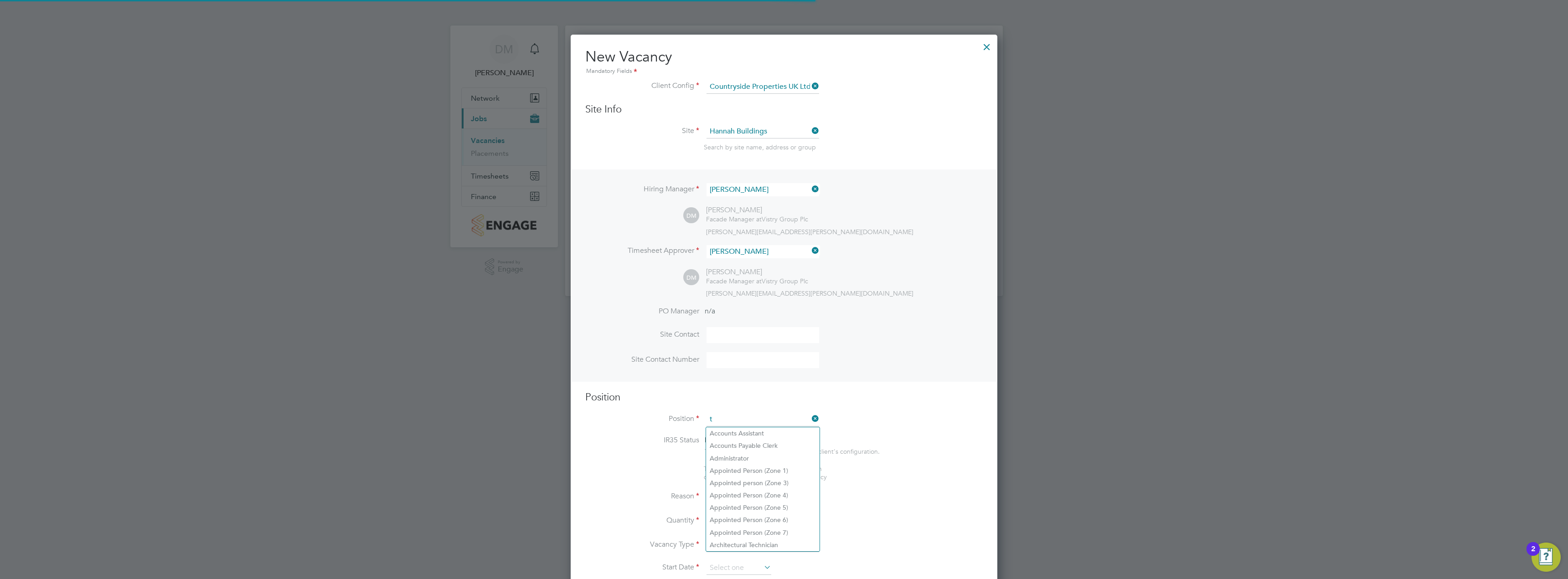
scroll to position [1314, 427]
click at [789, 433] on li "Traffic [PERSON_NAME] (CPCS) (Zone 1)" at bounding box center [775, 433] width 139 height 12
type input "Traffic [PERSON_NAME] (CPCS) (Zone 1)"
type textarea "- Working under the supervision and management of the Project Manager, Site Man…"
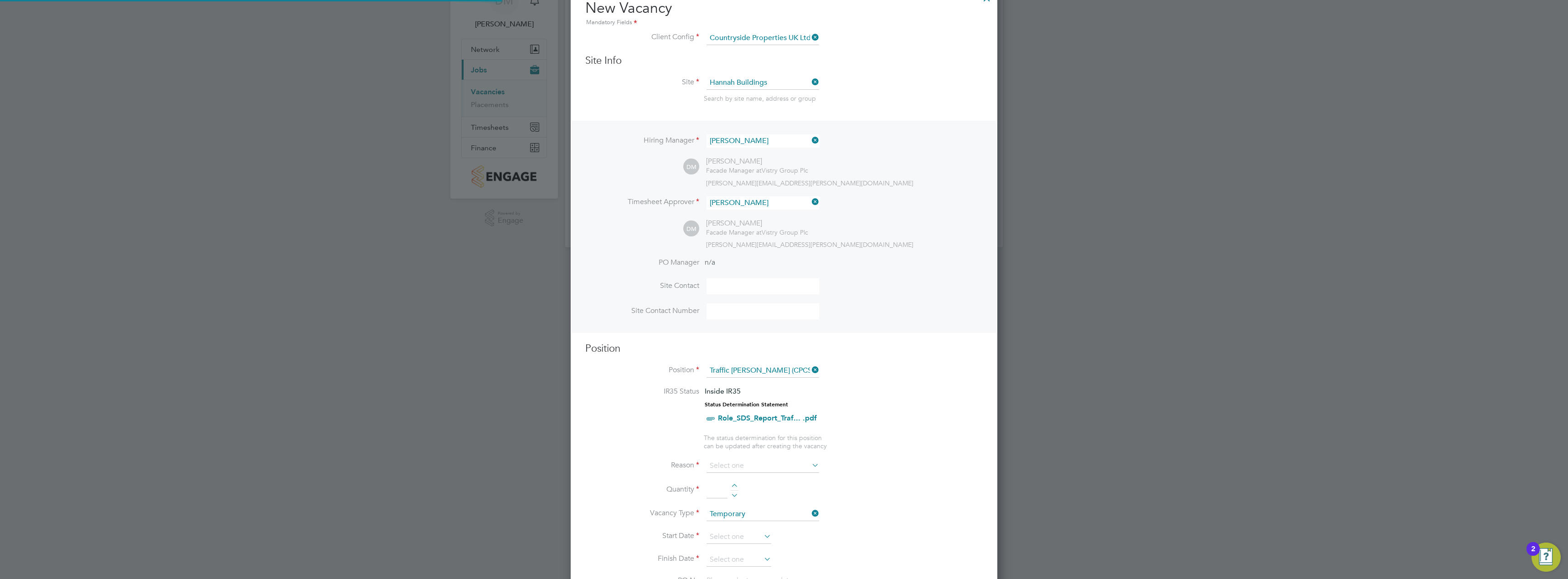
scroll to position [137, 0]
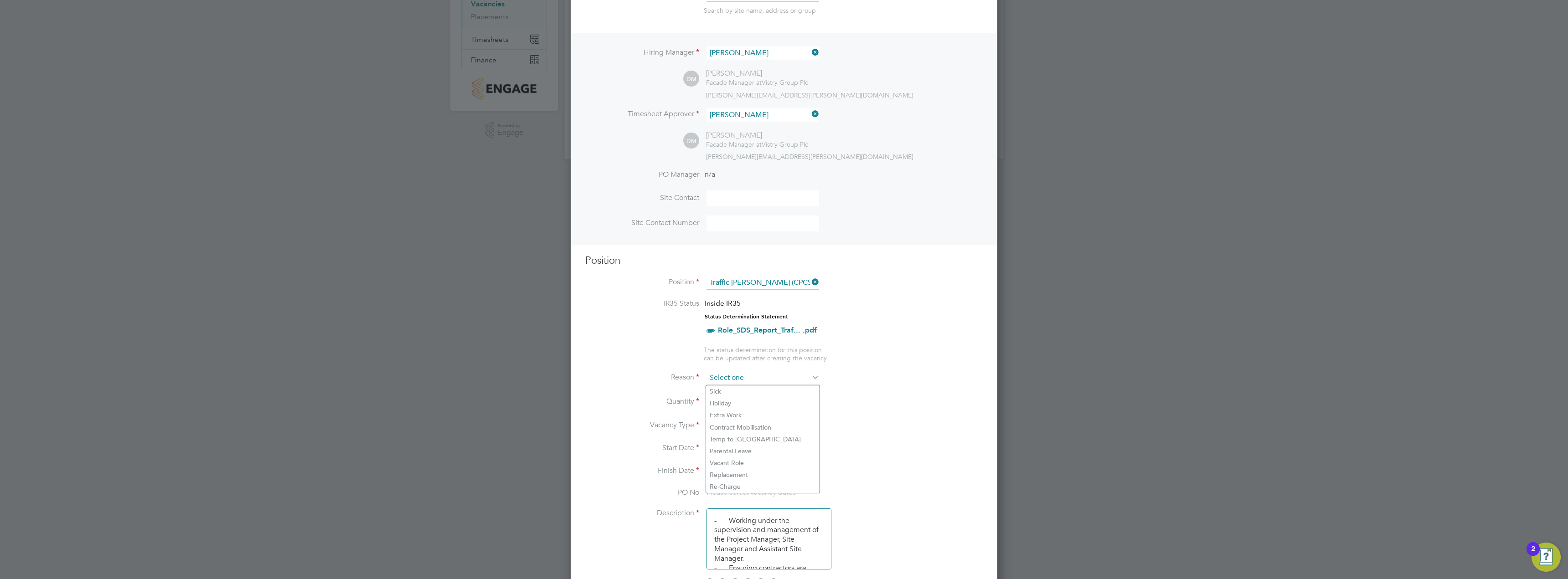
click at [798, 372] on input at bounding box center [763, 378] width 113 height 14
click at [746, 464] on li "Vacant Role" at bounding box center [762, 463] width 113 height 12
type input "Vacant Role"
click at [733, 395] on li "Quantity" at bounding box center [784, 407] width 398 height 25
click at [735, 399] on div at bounding box center [734, 399] width 8 height 6
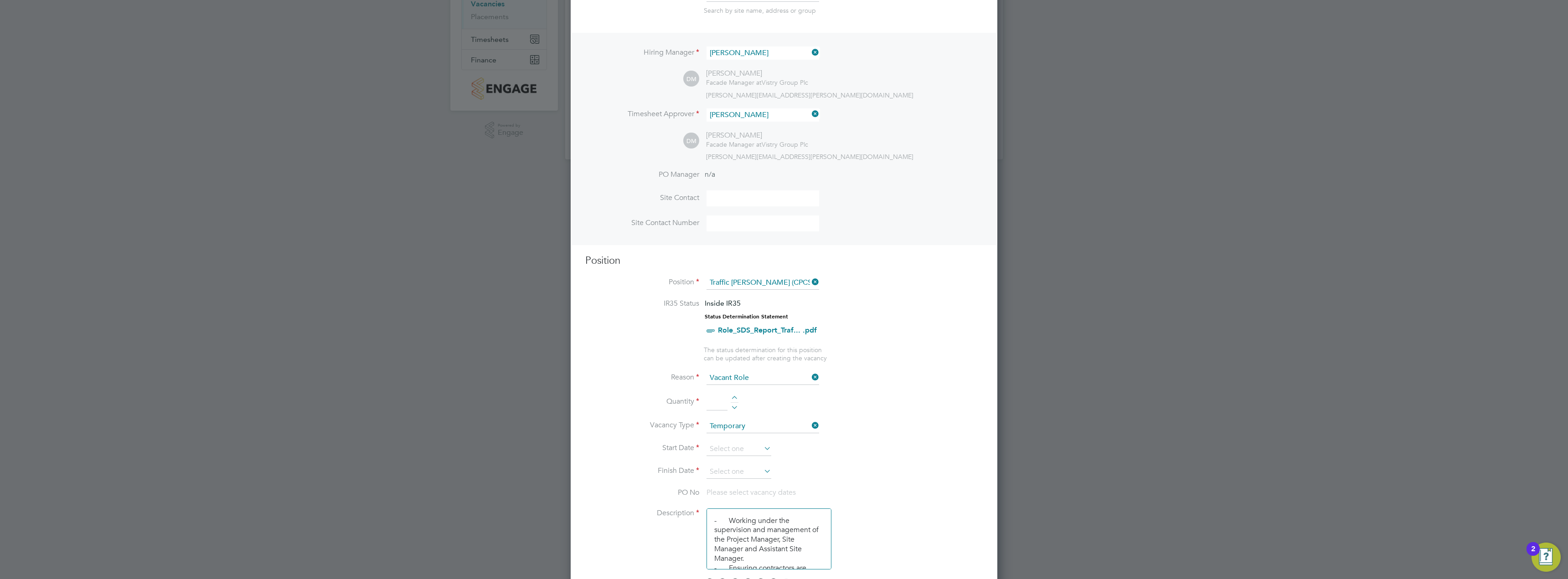
type input "1"
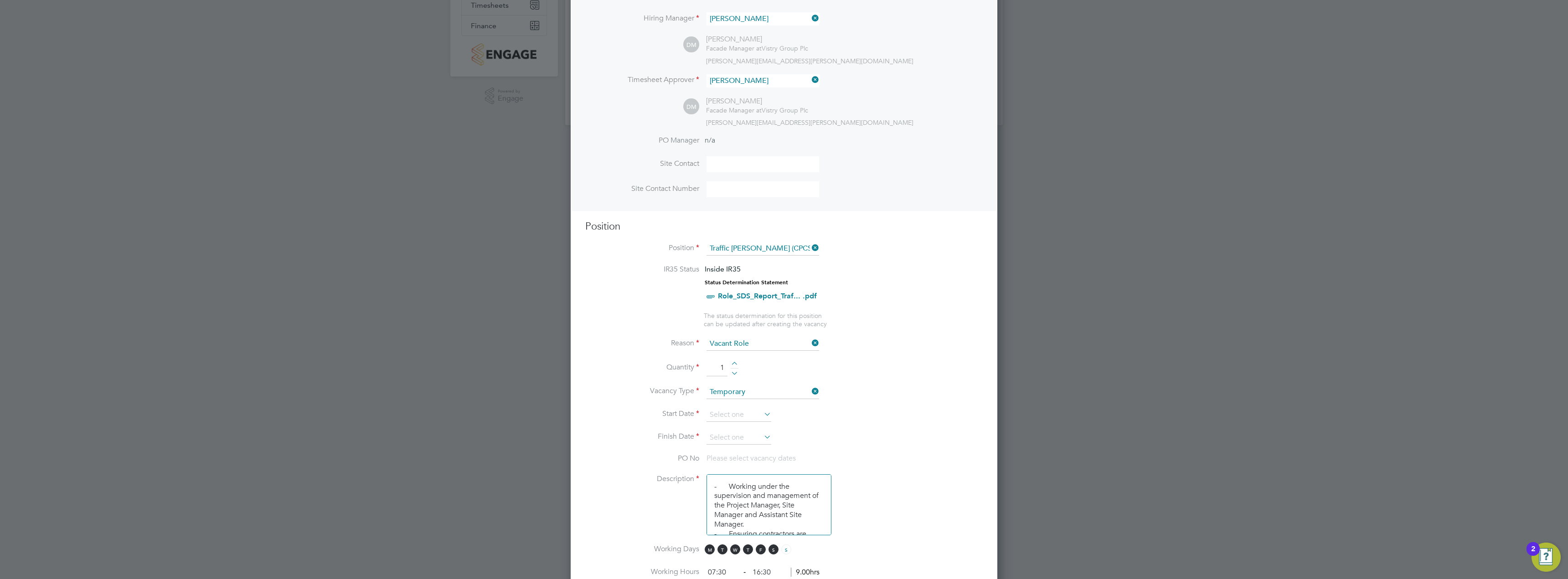
scroll to position [228, 0]
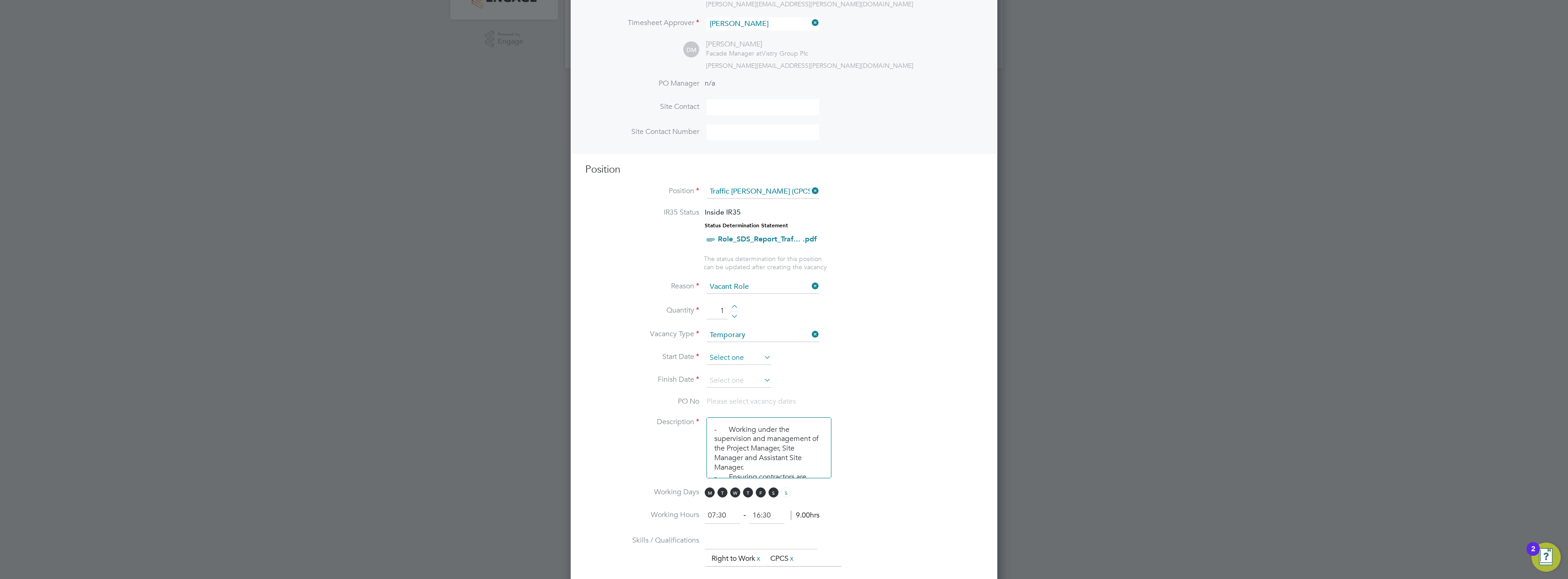
click at [740, 356] on input at bounding box center [739, 358] width 65 height 14
click at [771, 268] on span "4" at bounding box center [773, 263] width 17 height 17
type input "[DATE]"
click at [744, 373] on li "Start Date [DATE]" at bounding box center [784, 363] width 398 height 23
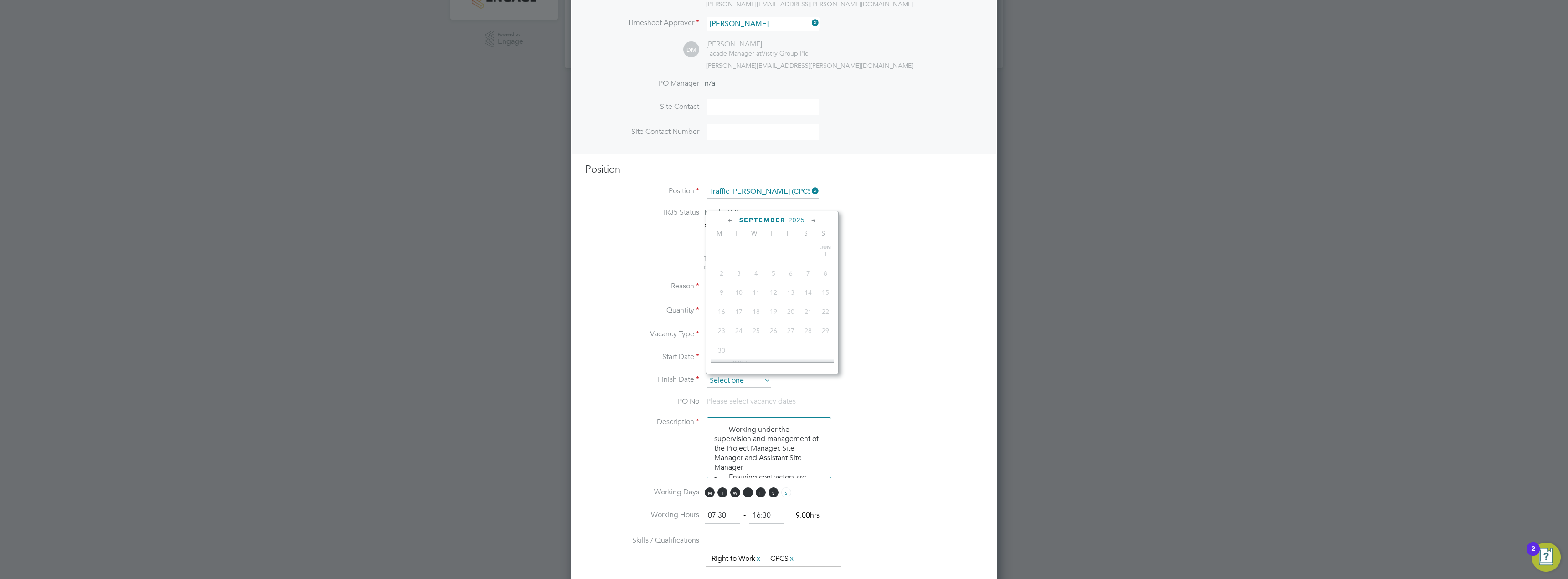
click at [744, 378] on input at bounding box center [739, 381] width 65 height 14
click at [795, 331] on span "19" at bounding box center [790, 323] width 17 height 17
type input "[DATE]"
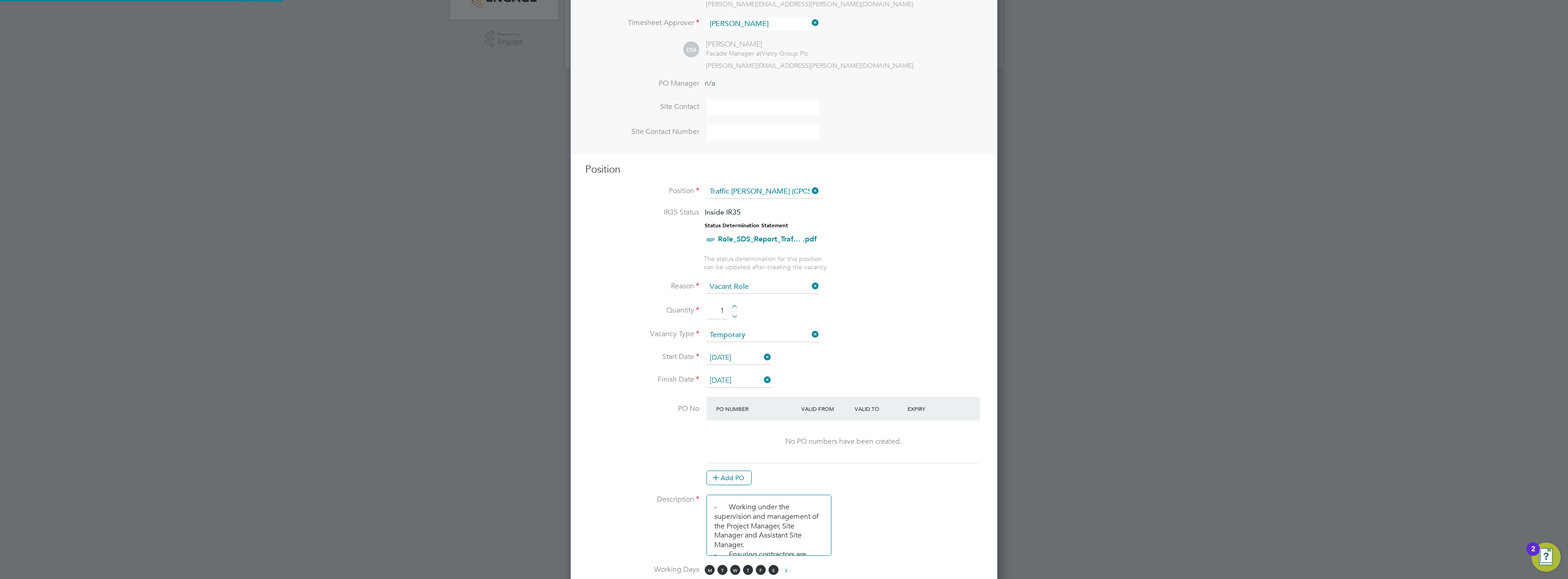
click at [898, 341] on li "Vacancy Type Temporary" at bounding box center [784, 340] width 398 height 23
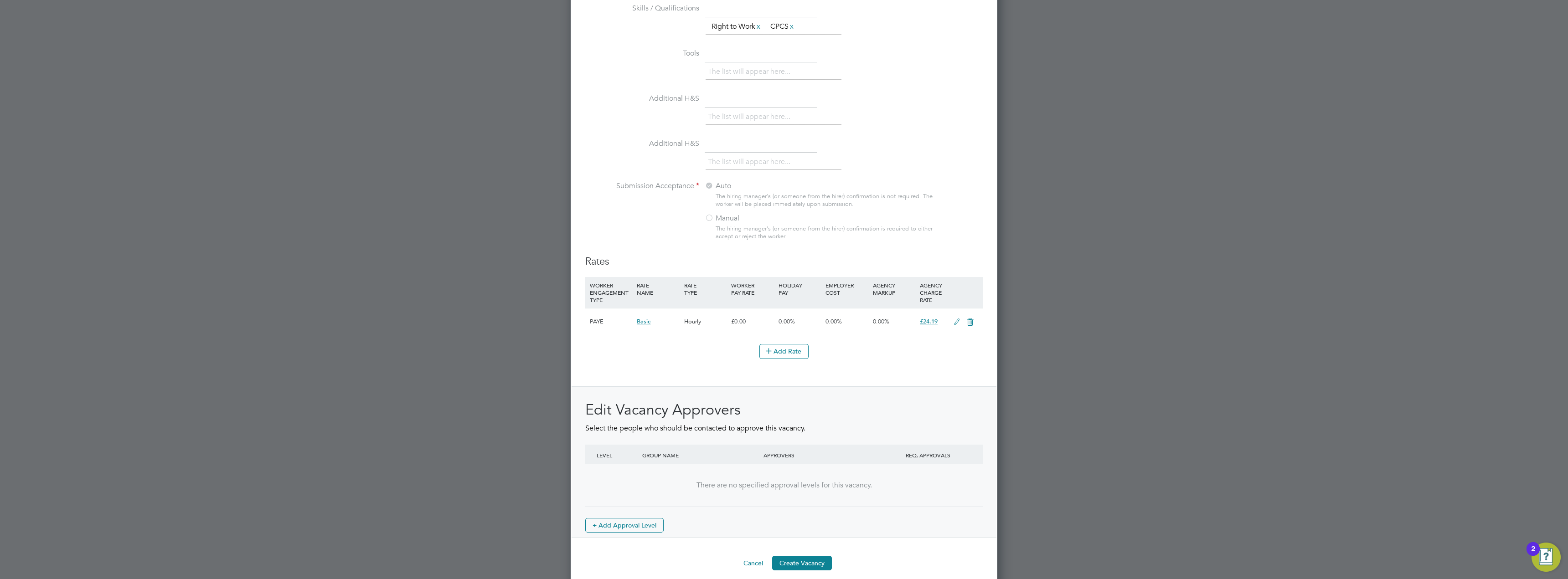
scroll to position [847, 0]
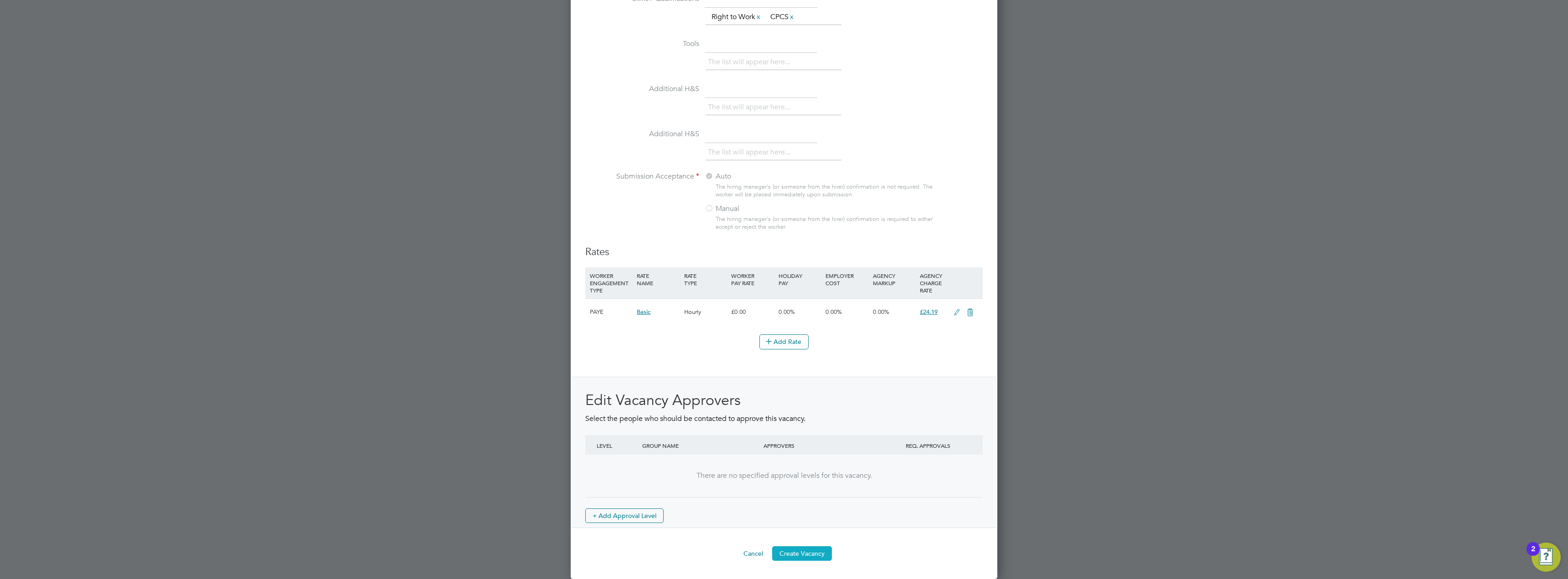
click at [800, 551] on button "Create Vacancy" at bounding box center [802, 553] width 60 height 15
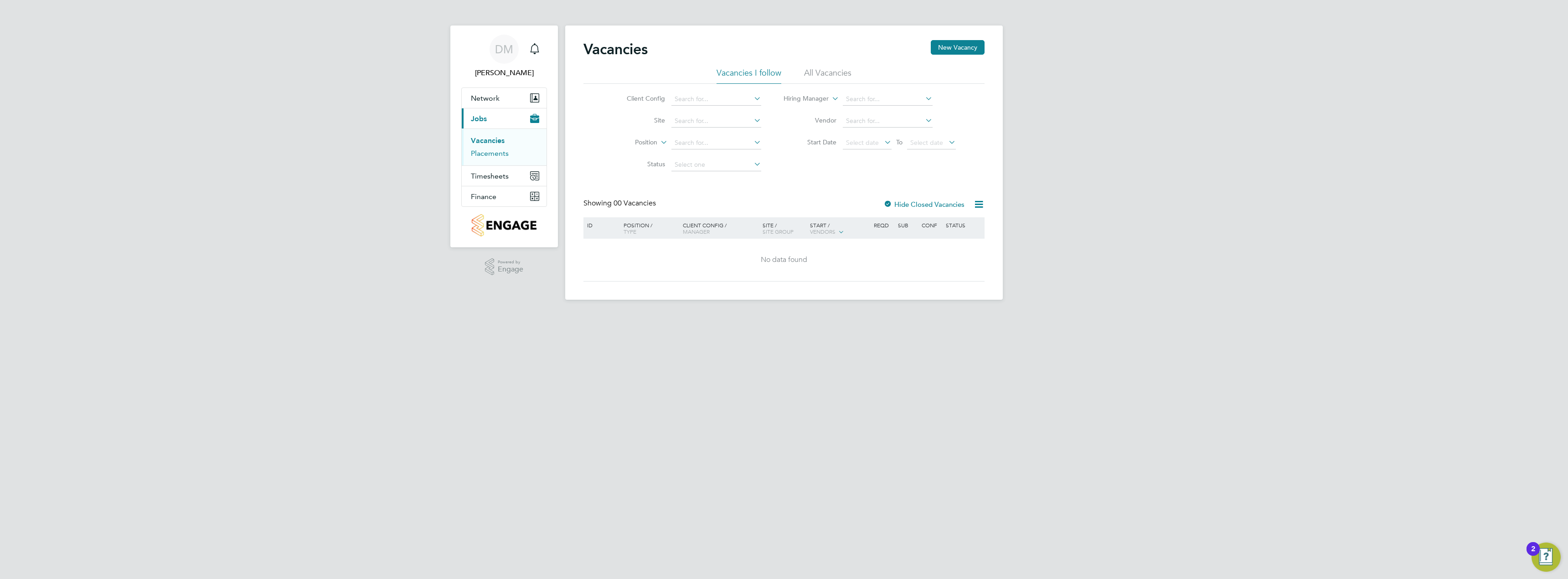
click at [495, 153] on link "Placements" at bounding box center [490, 153] width 38 height 9
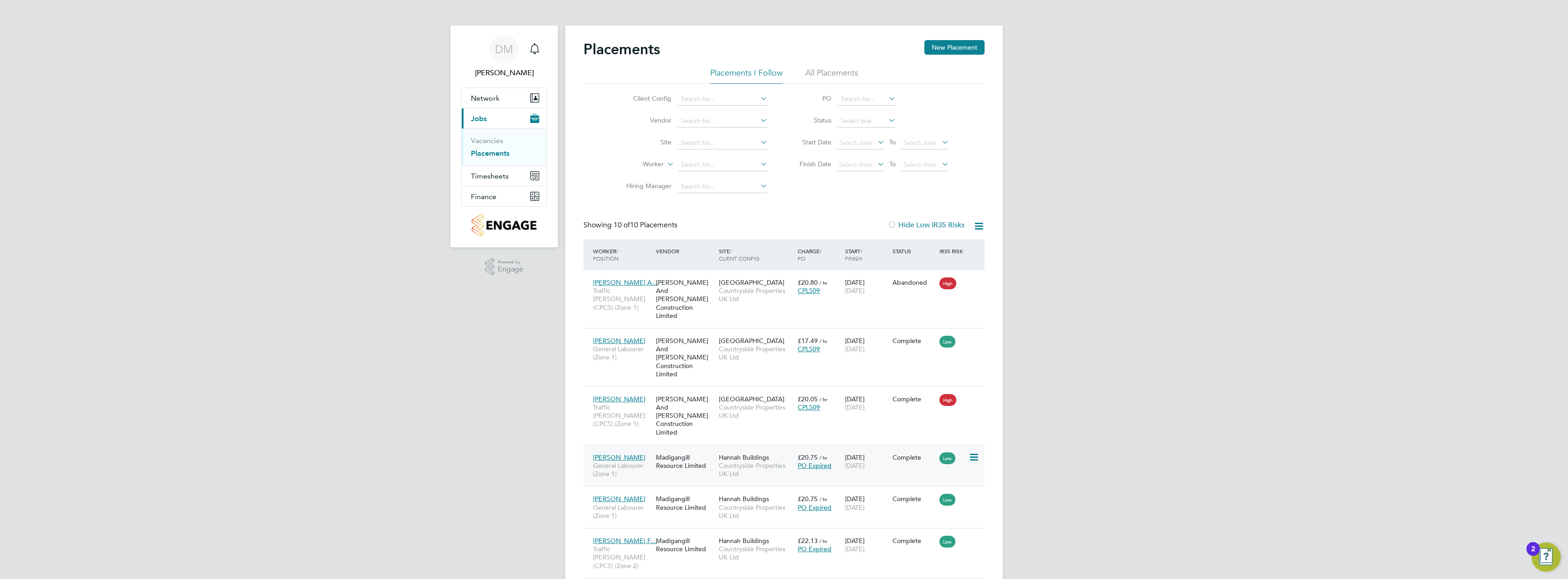
click at [749, 461] on span "Countryside Properties UK Ltd" at bounding box center [755, 470] width 74 height 16
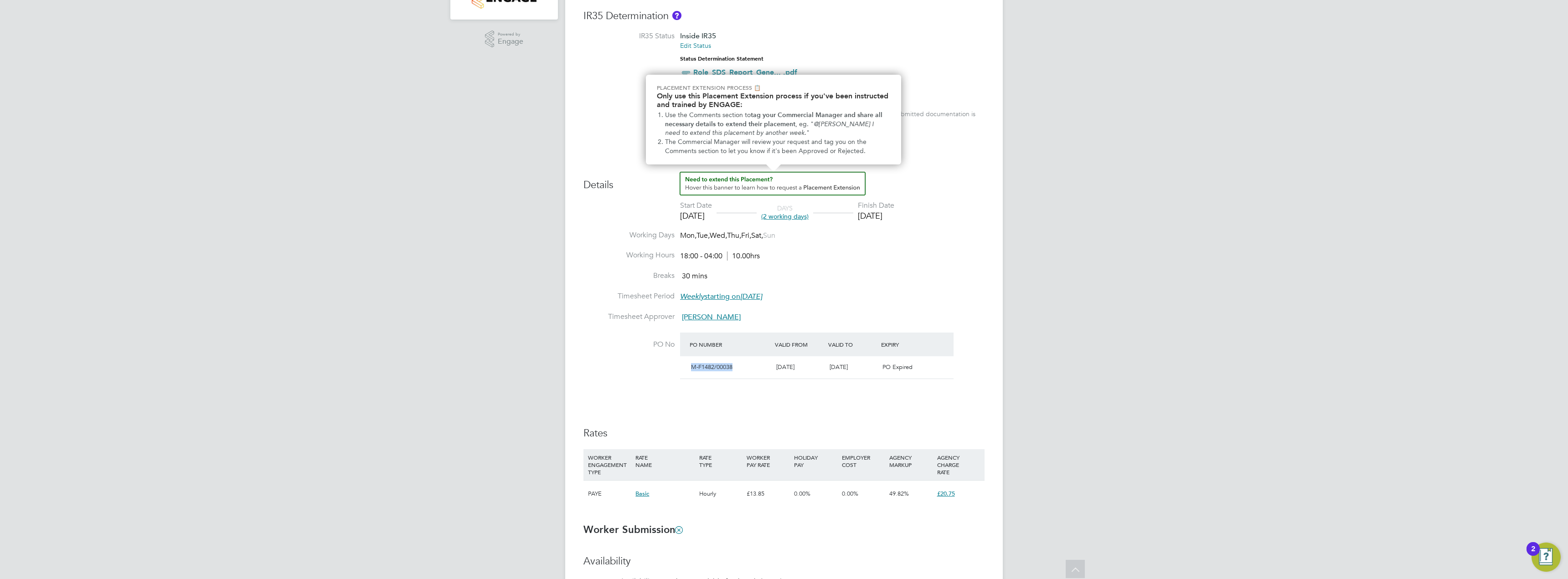
drag, startPoint x: 726, startPoint y: 366, endPoint x: 691, endPoint y: 366, distance: 35.0
click at [691, 366] on div "M-F1482/00038" at bounding box center [730, 368] width 85 height 15
copy span "M-F1482/00038"
